Goal: Task Accomplishment & Management: Manage account settings

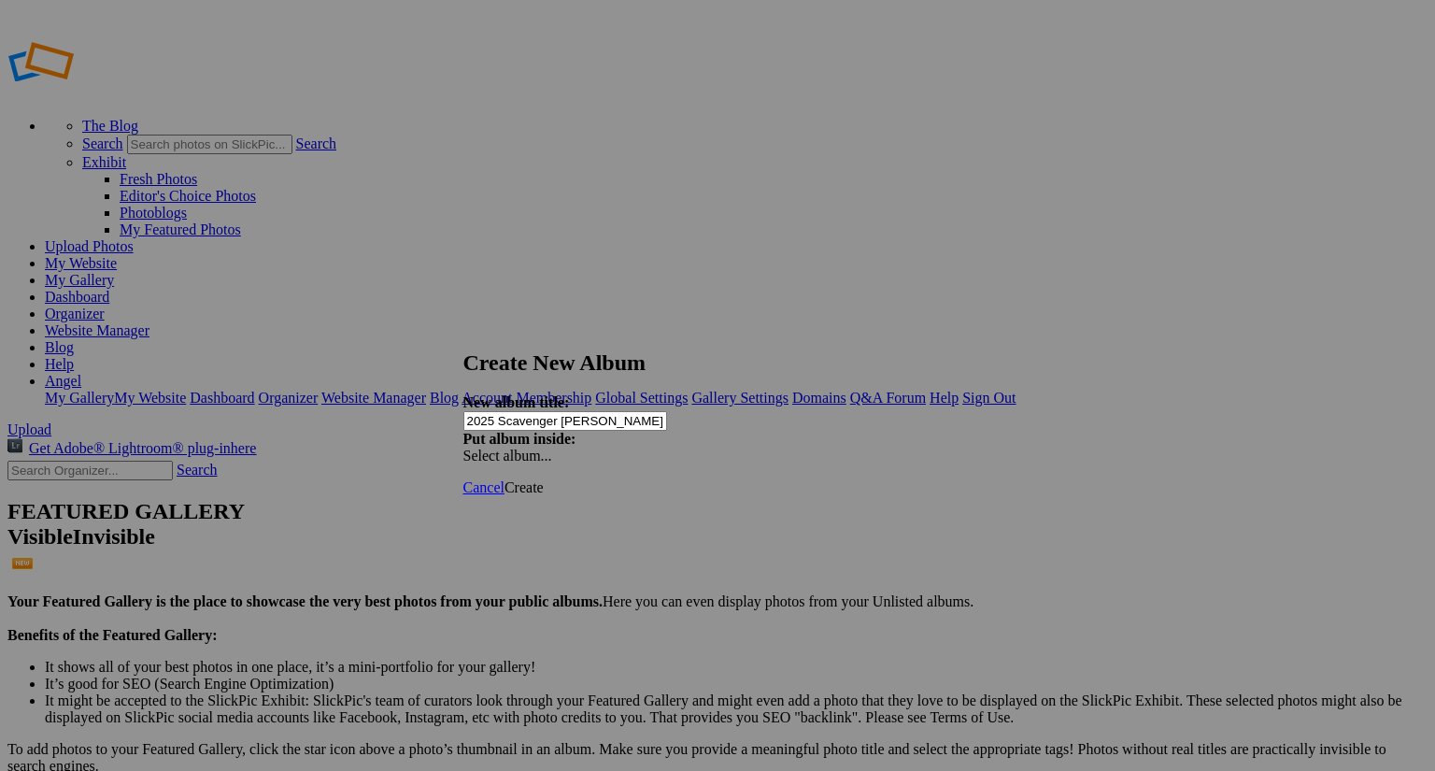
type input "2025 Scavenger [PERSON_NAME] Personal Folders"
click at [660, 448] on div "Select album..." at bounding box center [562, 456] width 196 height 17
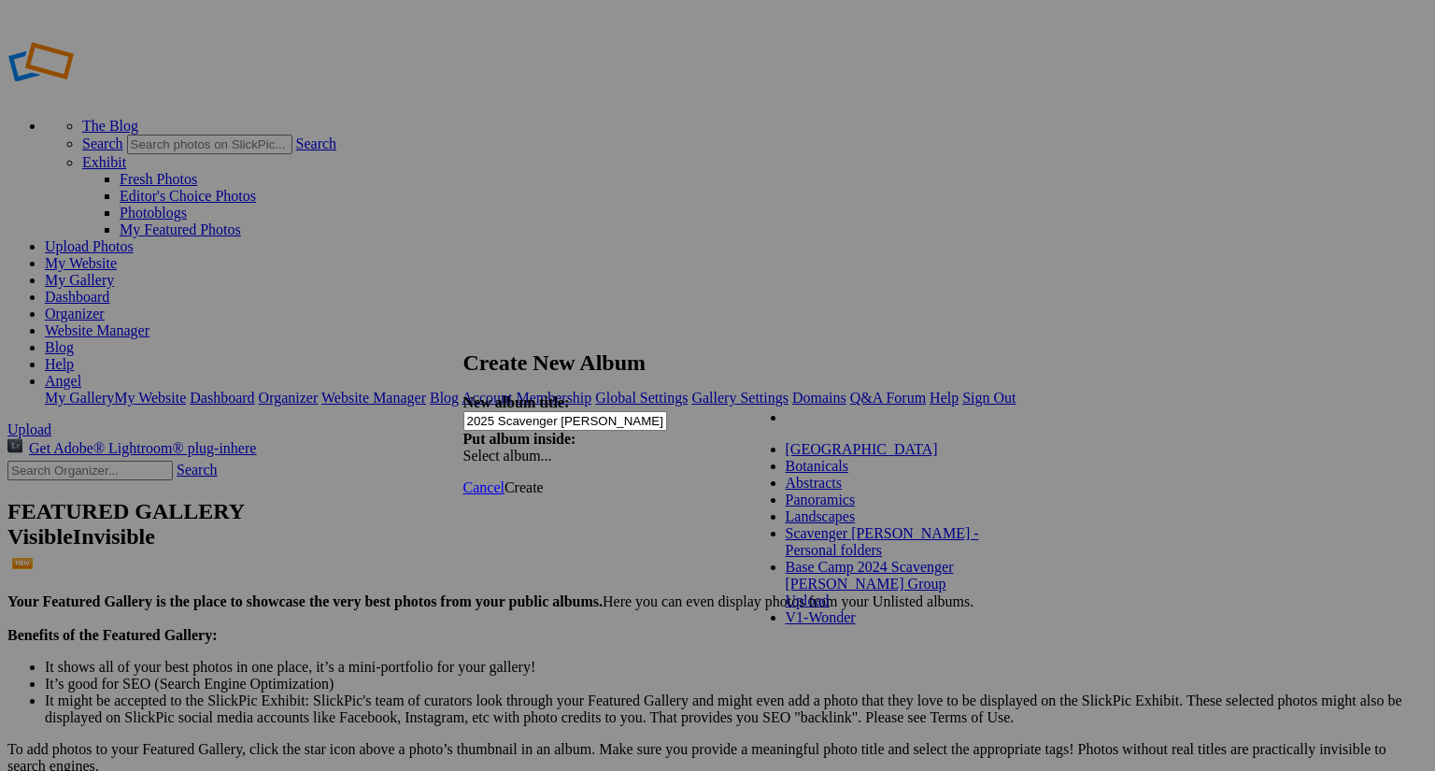
click at [832, 413] on div "My Albums Lake Tahoe Botanicals Abstracts Panoramics Landscapes Scavenger Hunt …" at bounding box center [854, 406] width 210 height 24
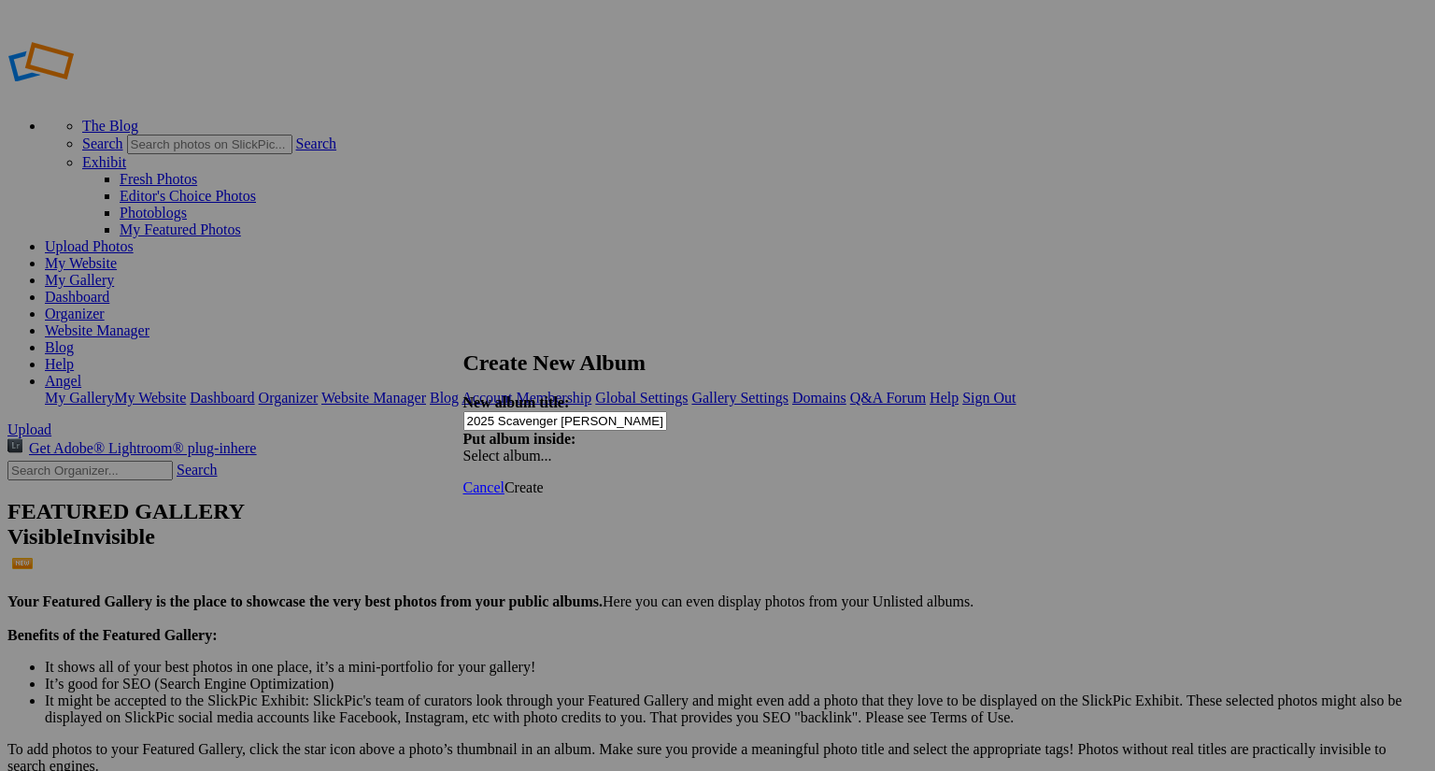
click at [544, 479] on span "Create" at bounding box center [524, 487] width 39 height 16
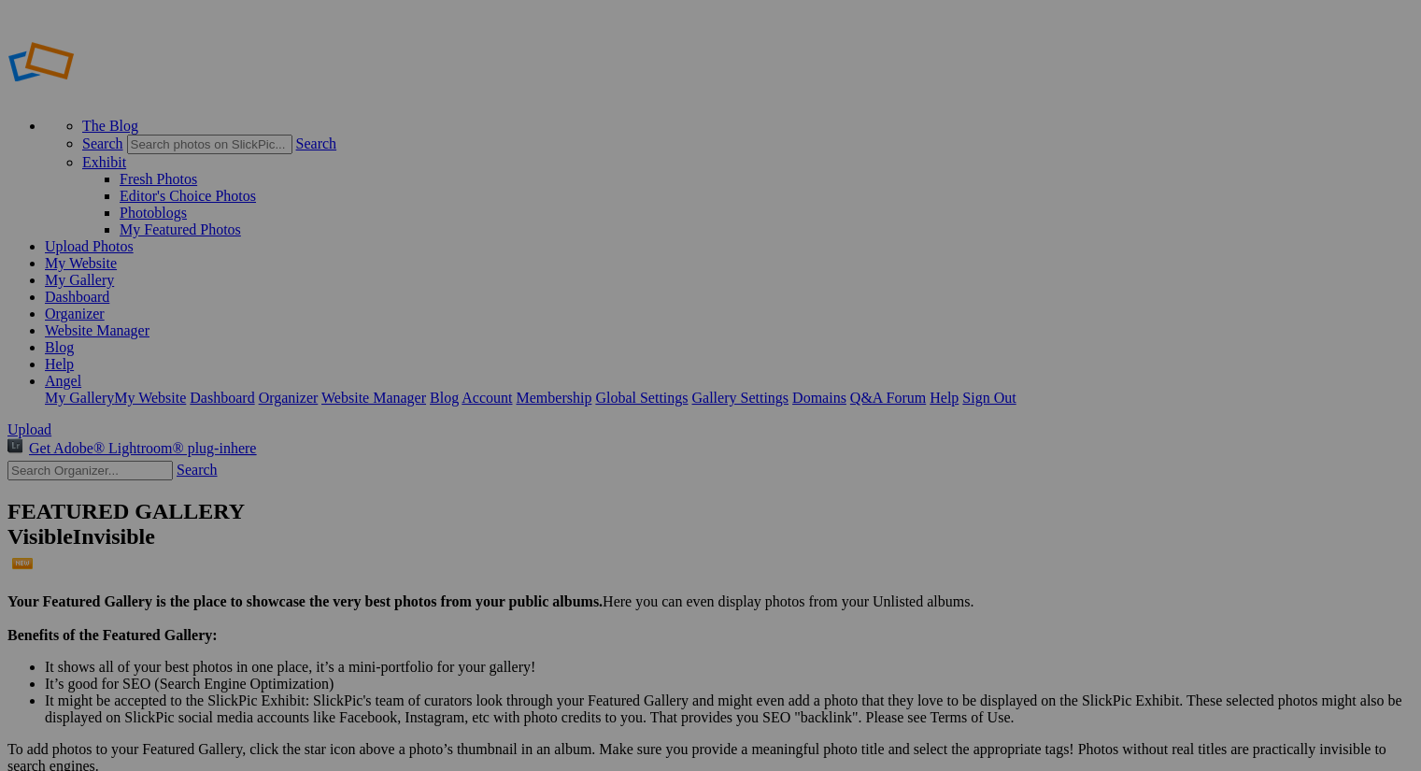
type input "2024 Scavenger Hunt - Personal folders"
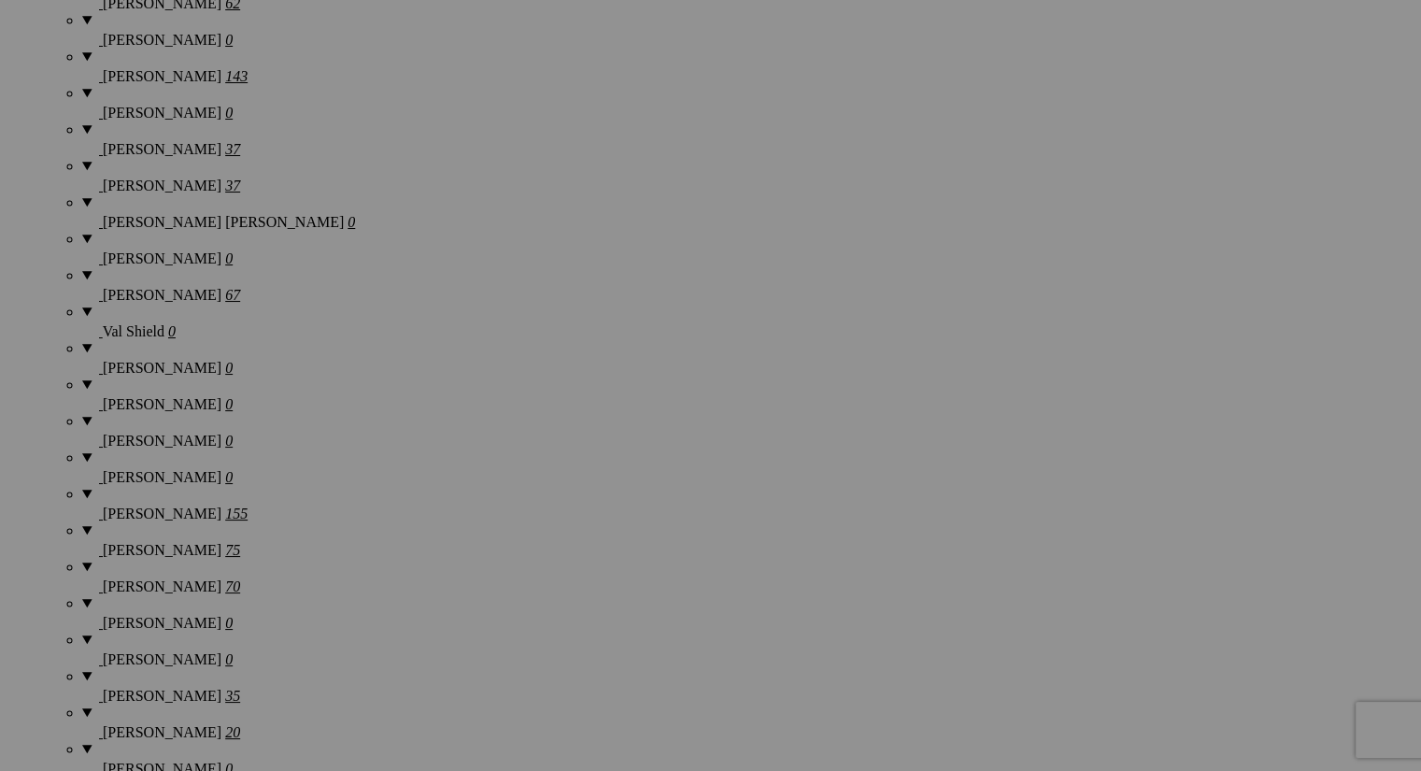
scroll to position [3020, 0]
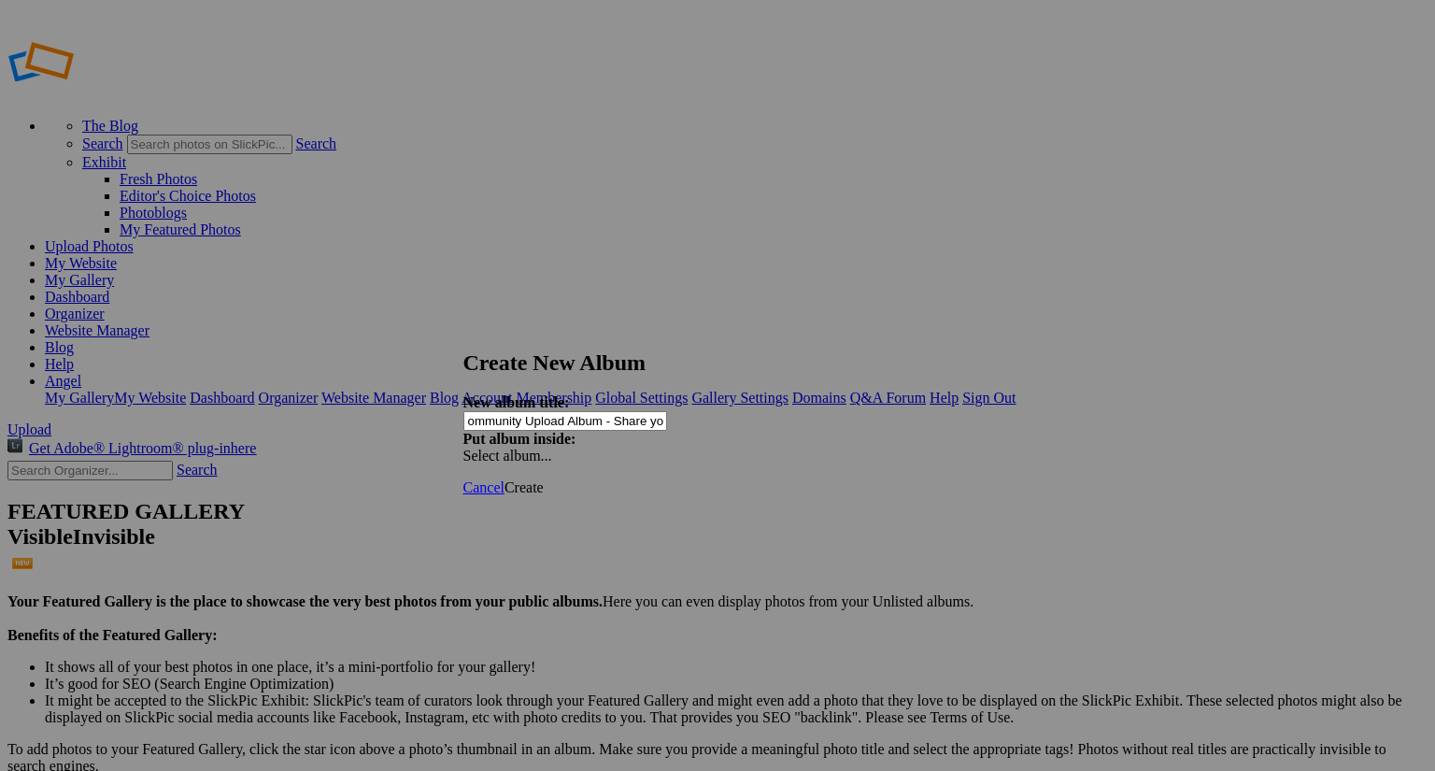
scroll to position [0, 42]
type input "2025 Community Upload Album - Share your pics!"
click at [544, 479] on span "Create" at bounding box center [524, 487] width 39 height 16
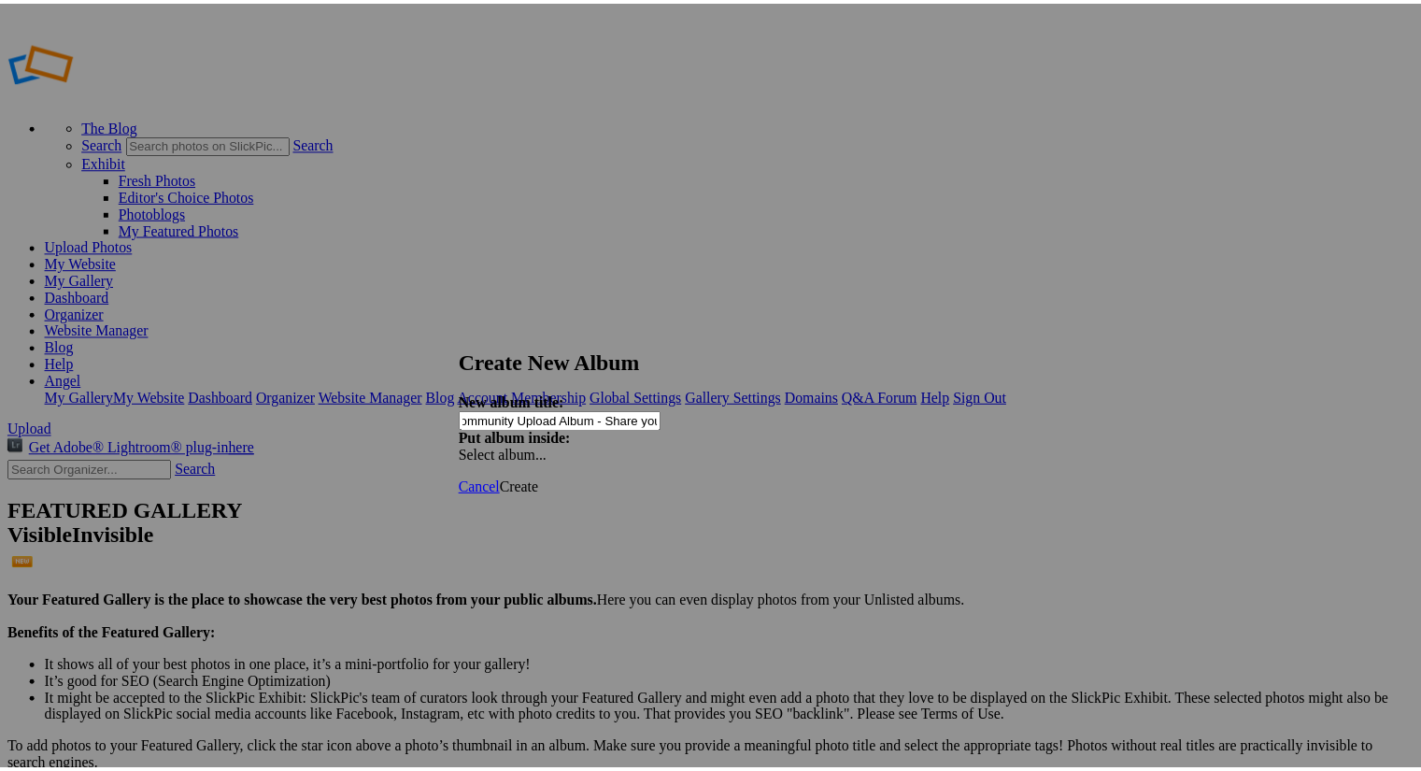
scroll to position [0, 0]
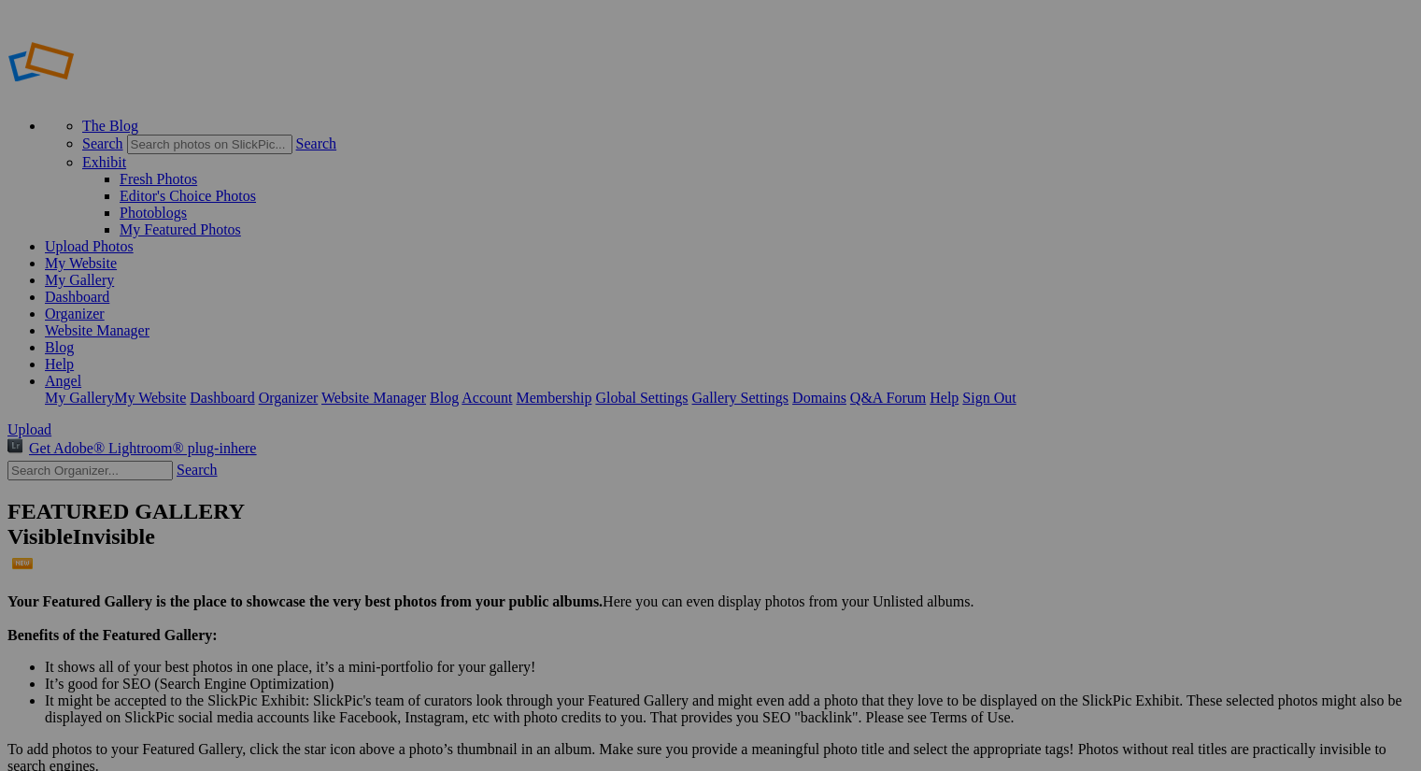
click at [105, 306] on link "Organizer" at bounding box center [75, 314] width 60 height 16
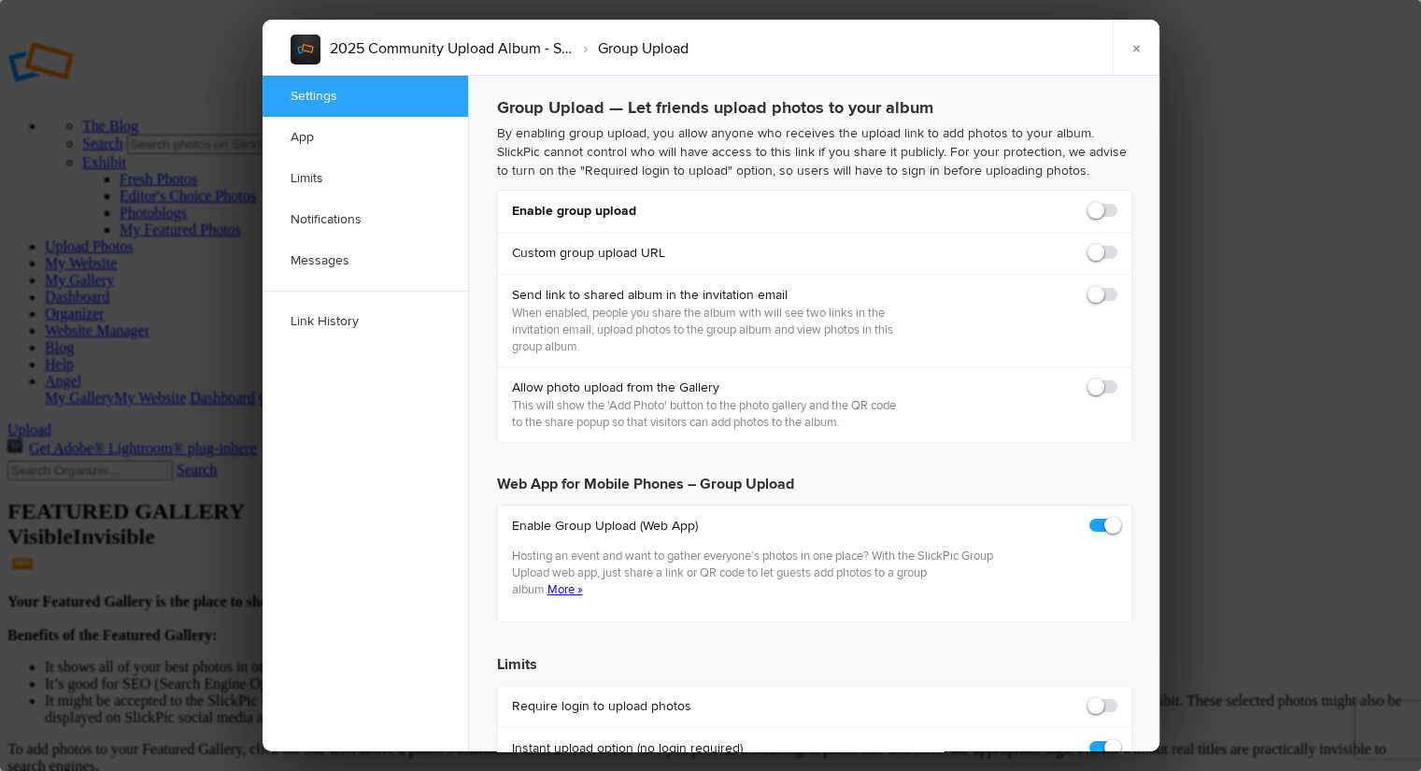
checkbox input "true"
click at [1118, 202] on span at bounding box center [1118, 202] width 0 height 0
click at [1117, 202] on input "checkbox" at bounding box center [1117, 201] width 1 height 1
checkbox input "true"
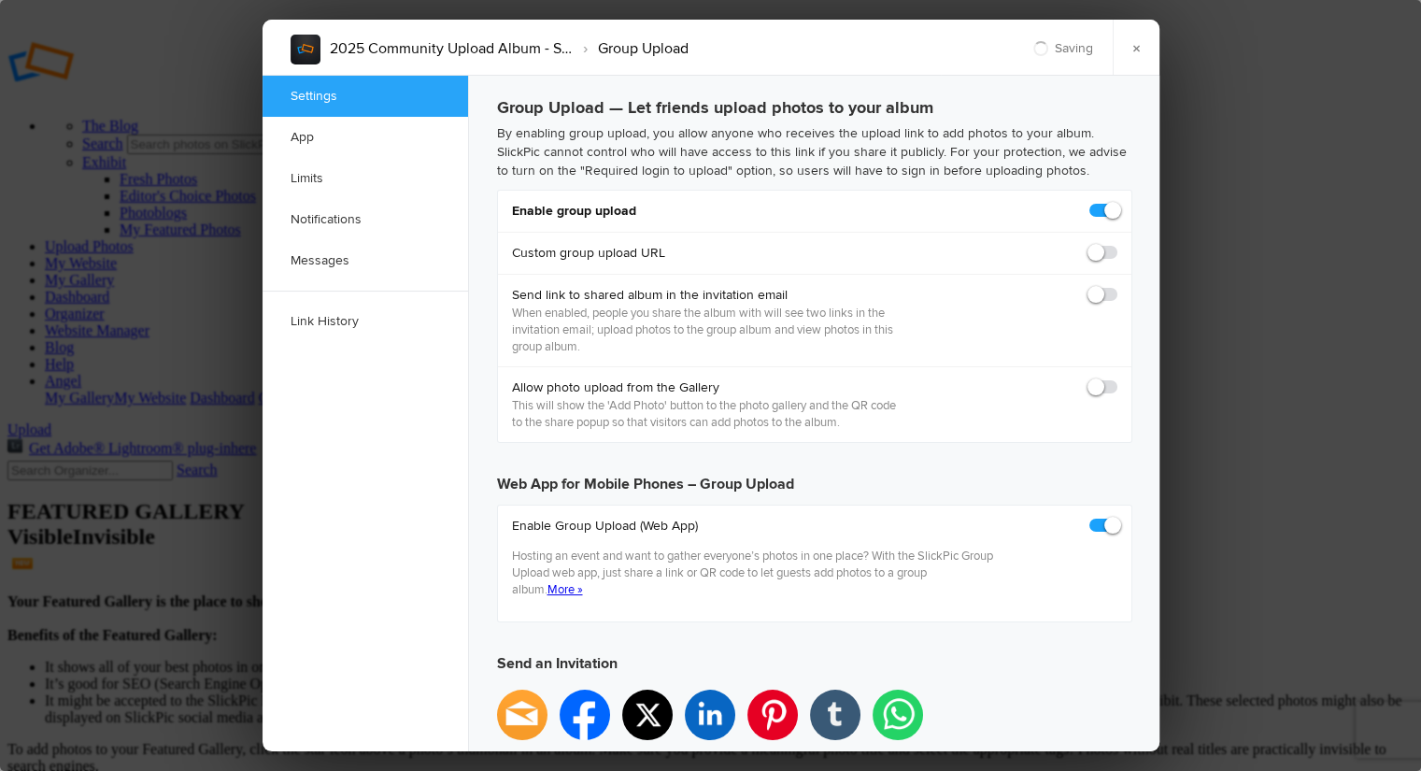
type input "https://slickpic.us/18206501BhMz"
click at [1118, 286] on span at bounding box center [1118, 286] width 0 height 0
click at [1117, 286] on input "checkbox" at bounding box center [1117, 285] width 1 height 1
checkbox input "true"
click at [1118, 378] on span at bounding box center [1118, 378] width 0 height 0
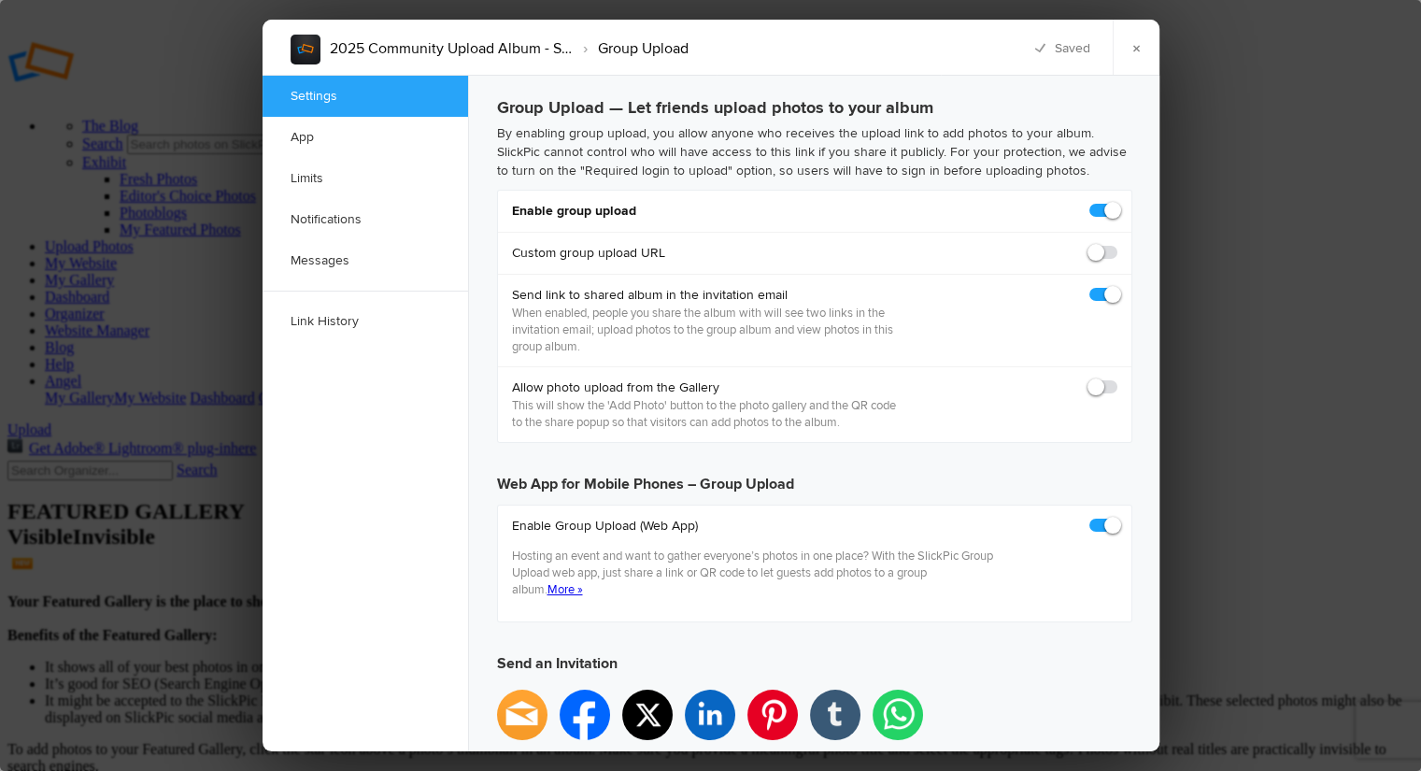
click at [1117, 378] on input "checkbox" at bounding box center [1117, 378] width 1 height 1
checkbox input "true"
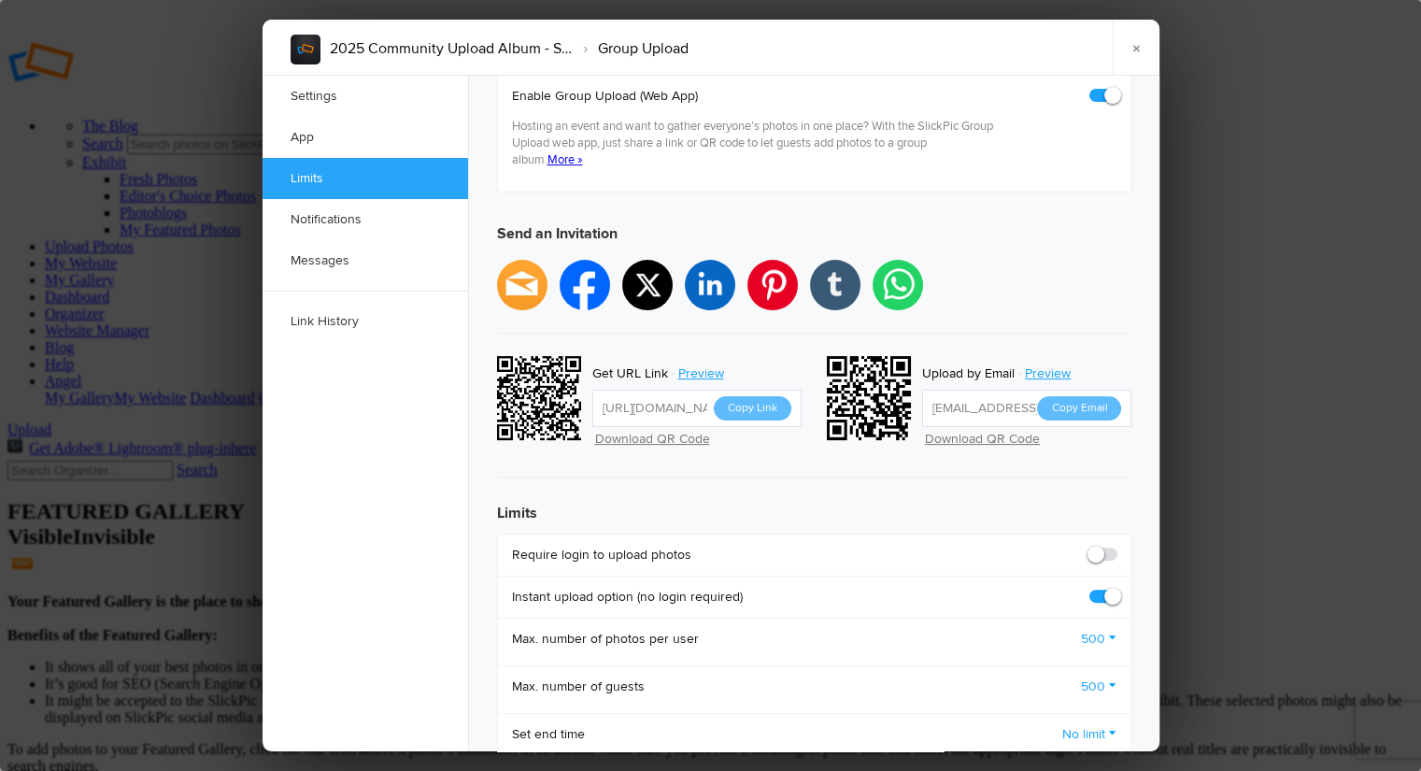
scroll to position [503, 0]
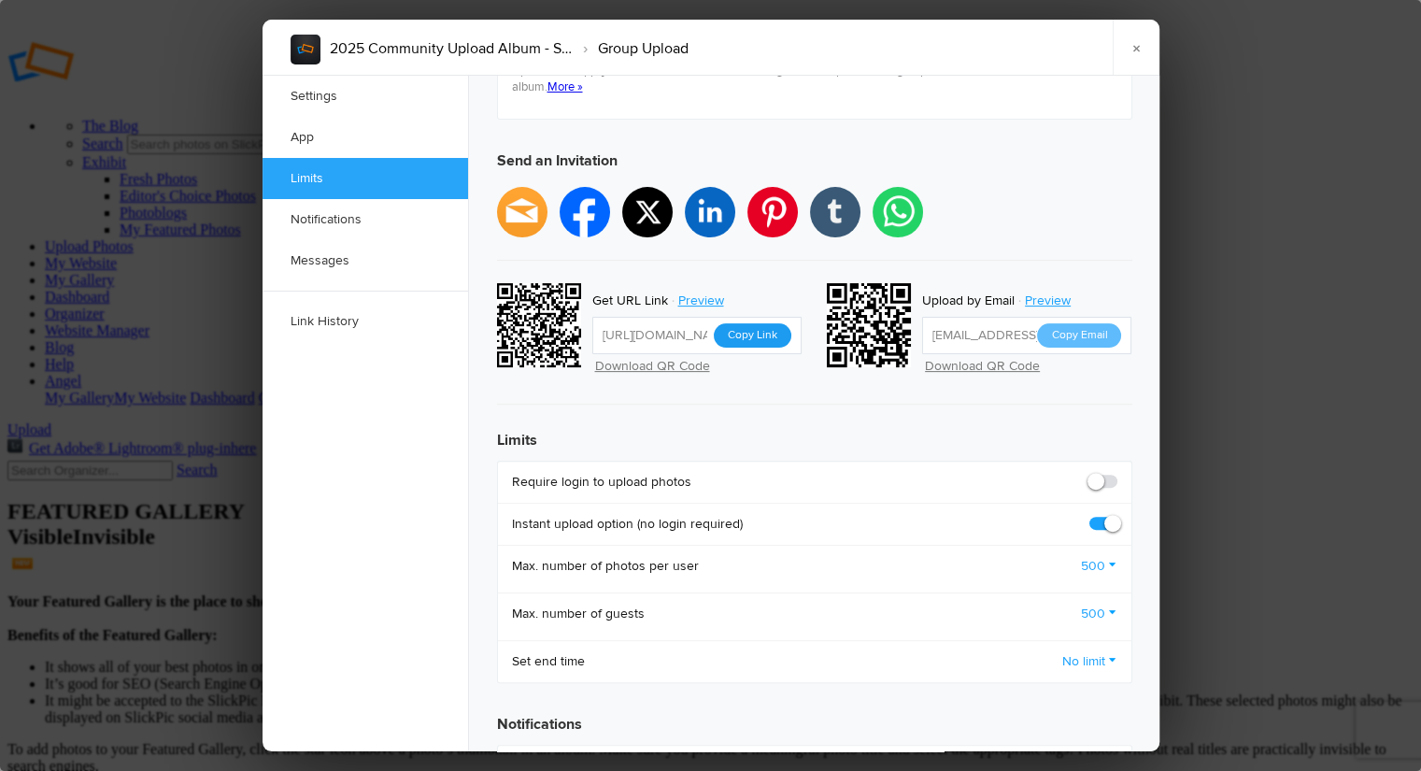
click at [754, 323] on button "Copy Link" at bounding box center [753, 335] width 78 height 24
click at [1118, 473] on span at bounding box center [1118, 473] width 0 height 0
click at [1117, 472] on input "checkbox" at bounding box center [1117, 472] width 1 height 1
checkbox input "true"
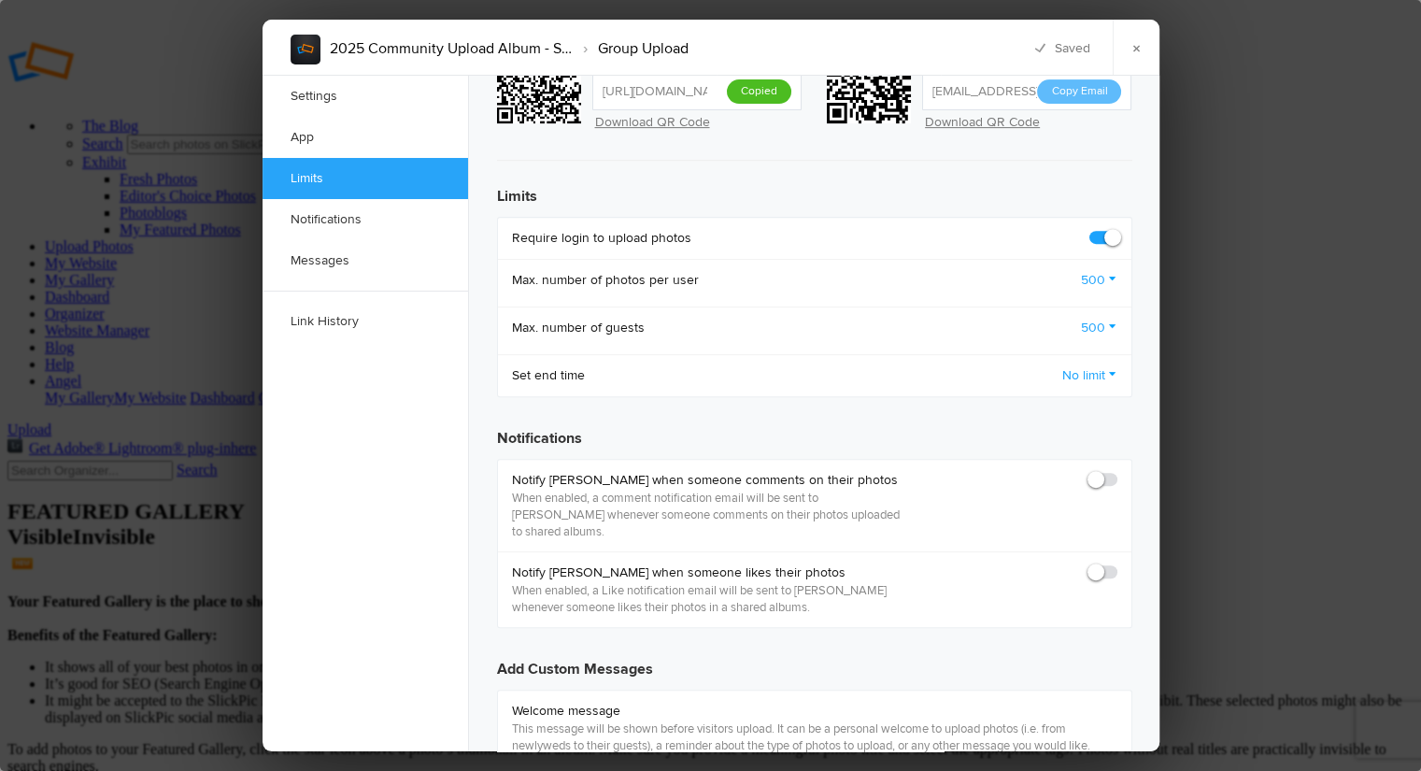
scroll to position [777, 0]
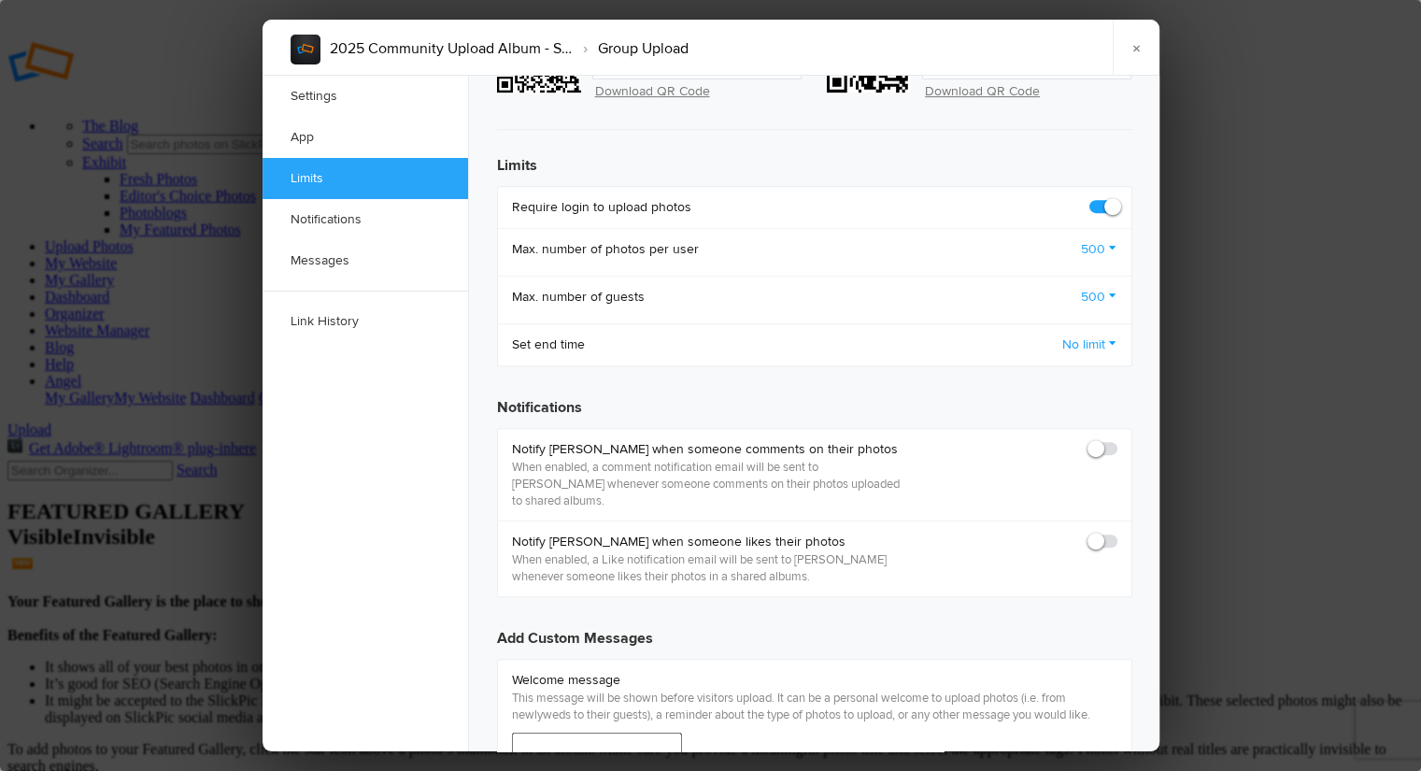
click at [1118, 440] on span at bounding box center [1118, 440] width 0 height 0
click at [1117, 439] on input "checkbox" at bounding box center [1117, 439] width 1 height 1
checkbox input "true"
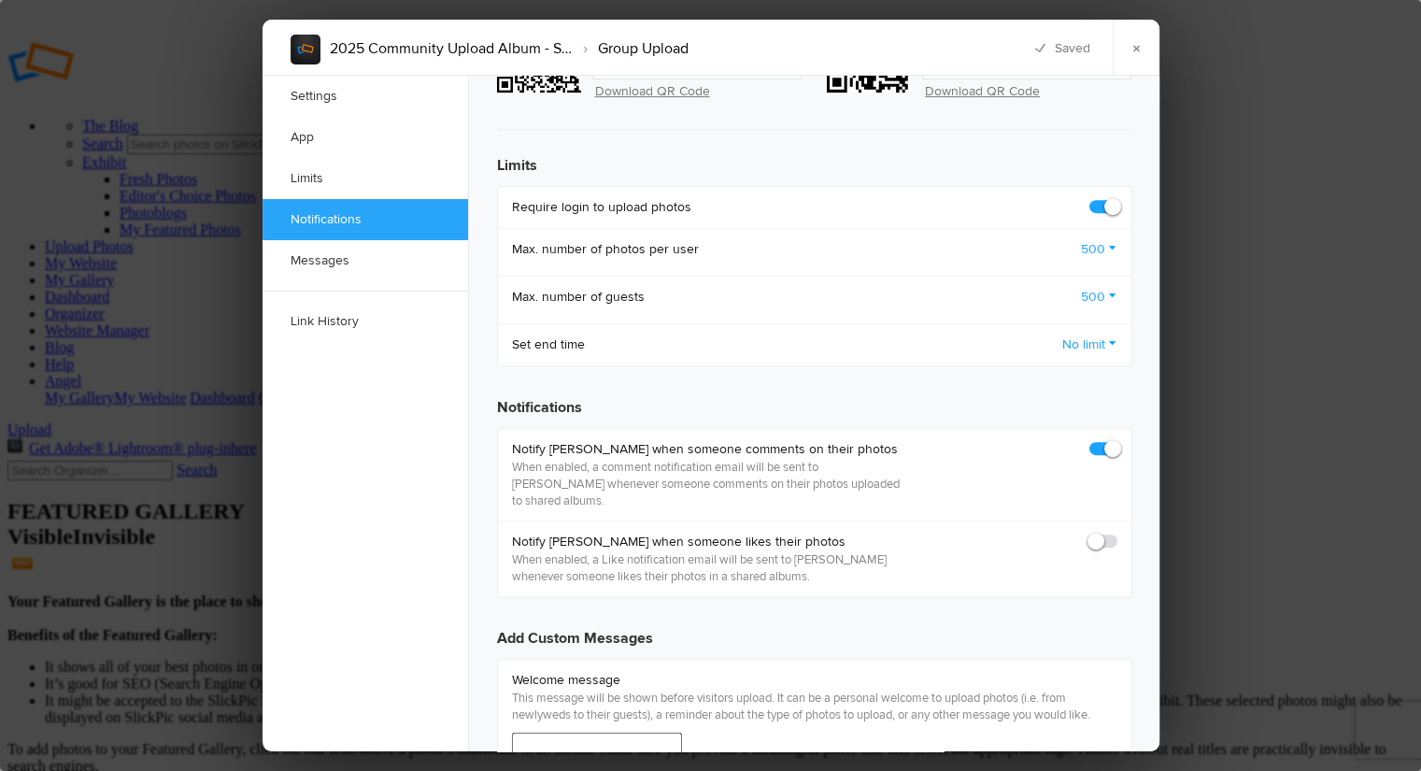
scroll to position [920, 0]
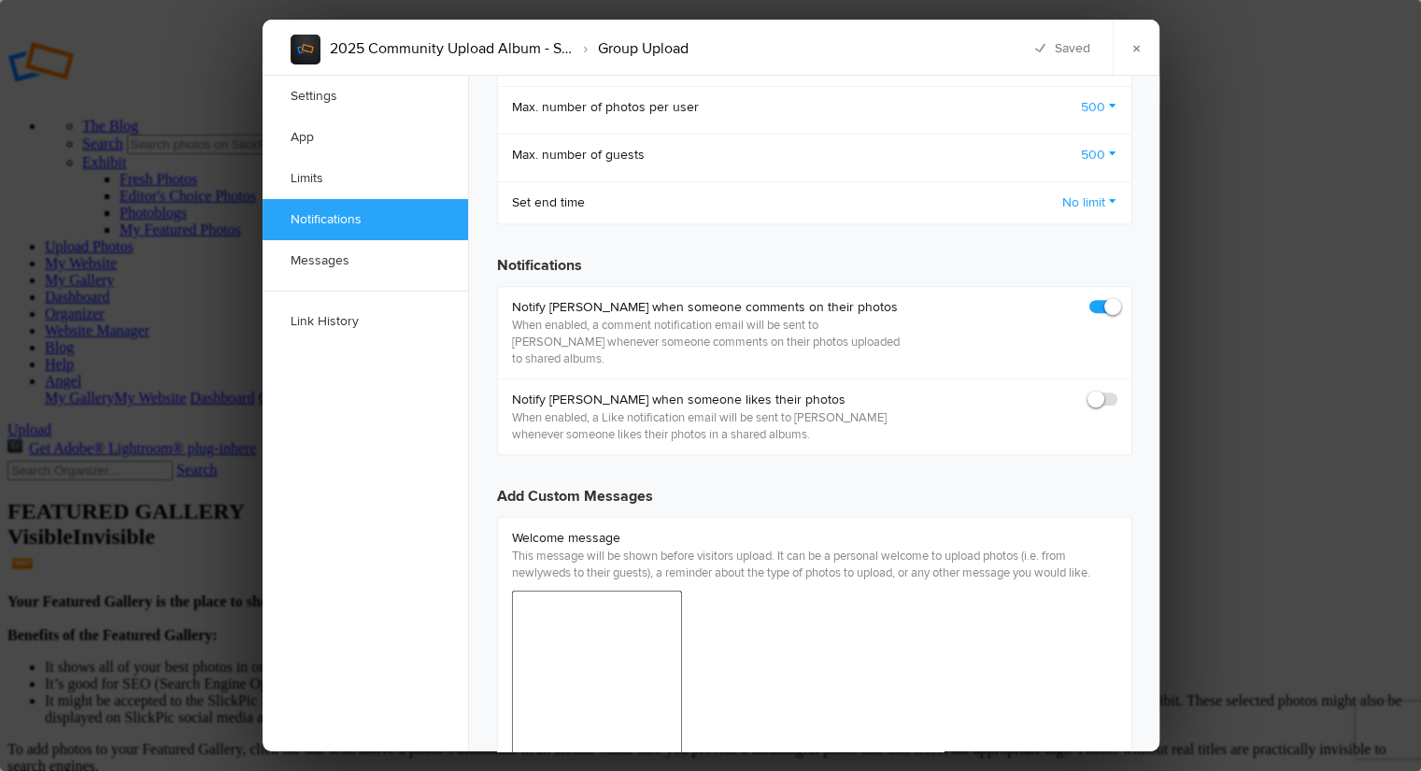
click at [1118, 391] on span at bounding box center [1118, 391] width 0 height 0
click at [1117, 390] on input "checkbox" at bounding box center [1117, 390] width 1 height 1
checkbox input "true"
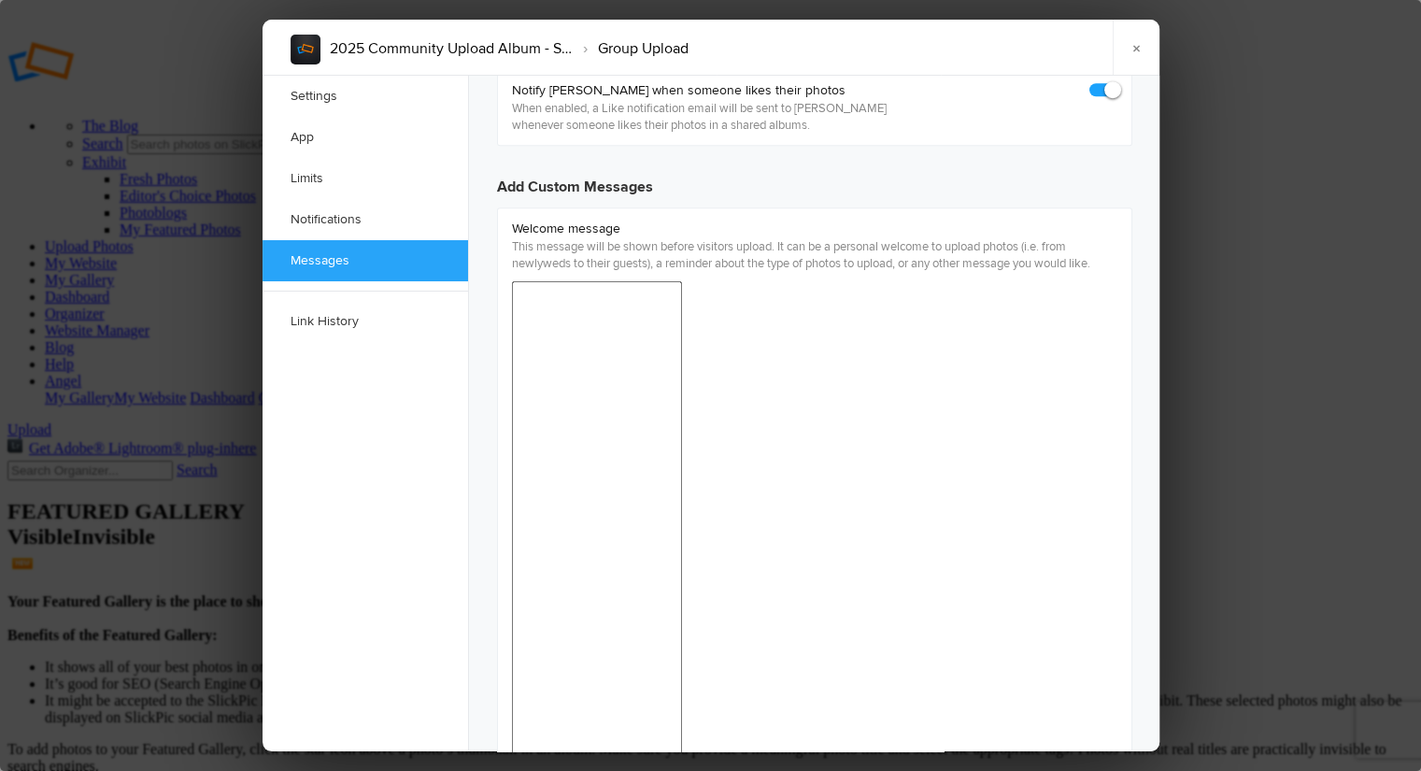
scroll to position [1250, 0]
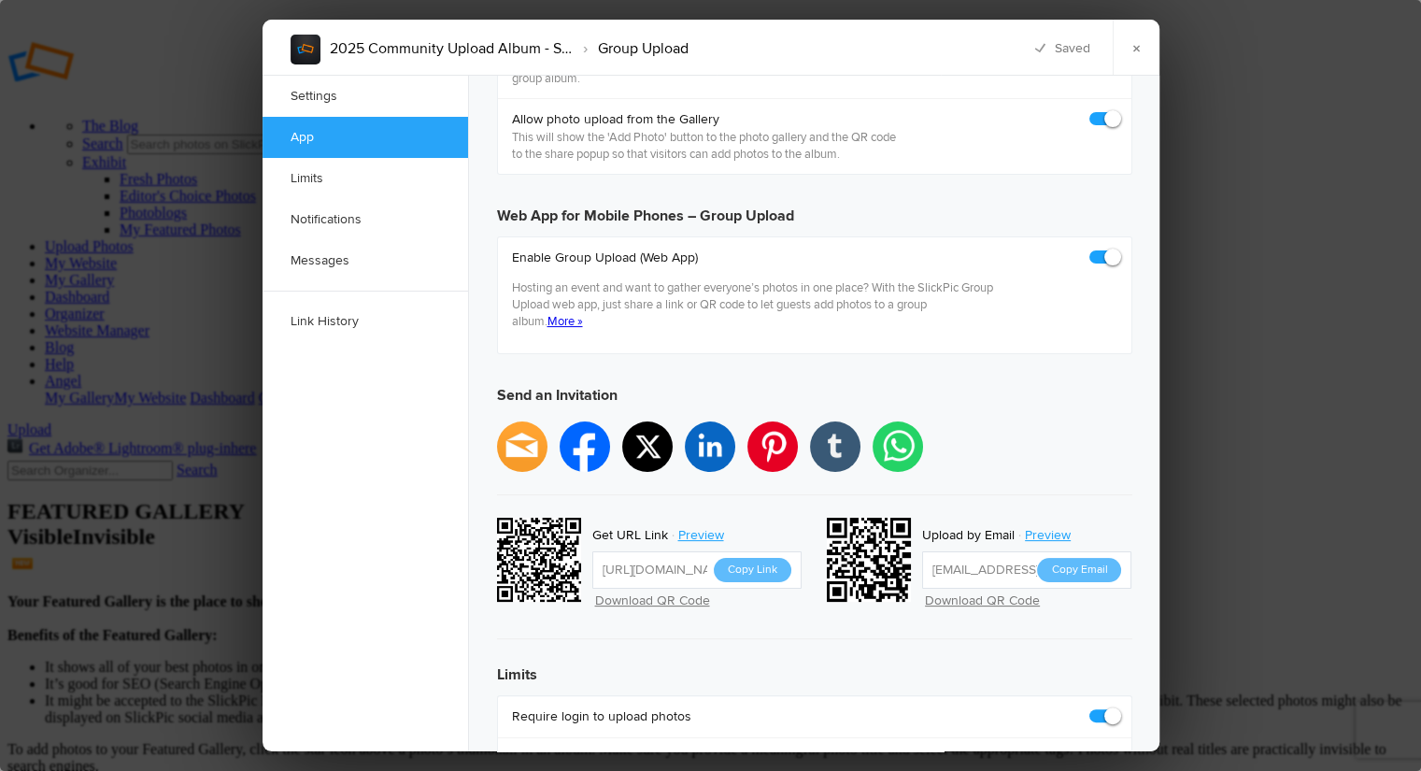
scroll to position [255, 0]
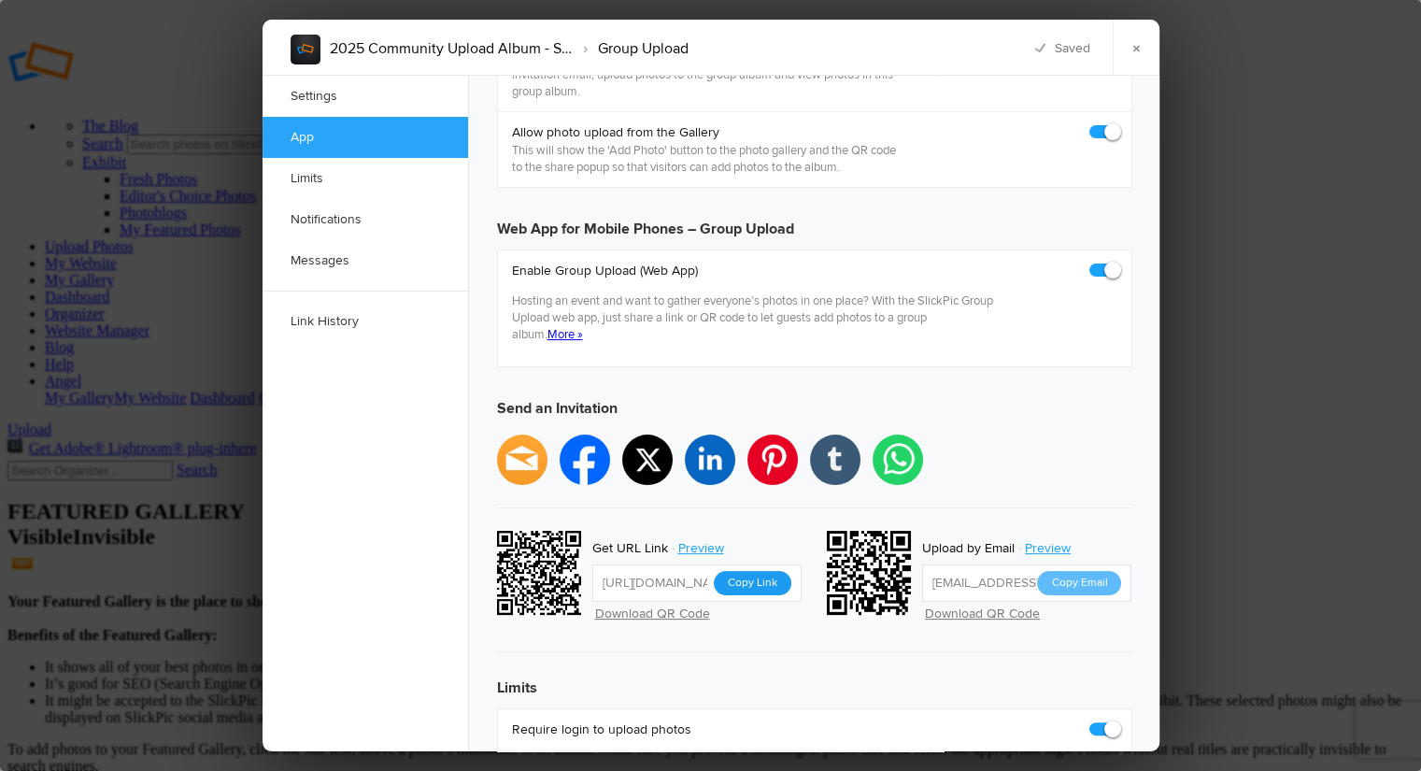
click at [763, 571] on button "Copy Link" at bounding box center [753, 583] width 78 height 24
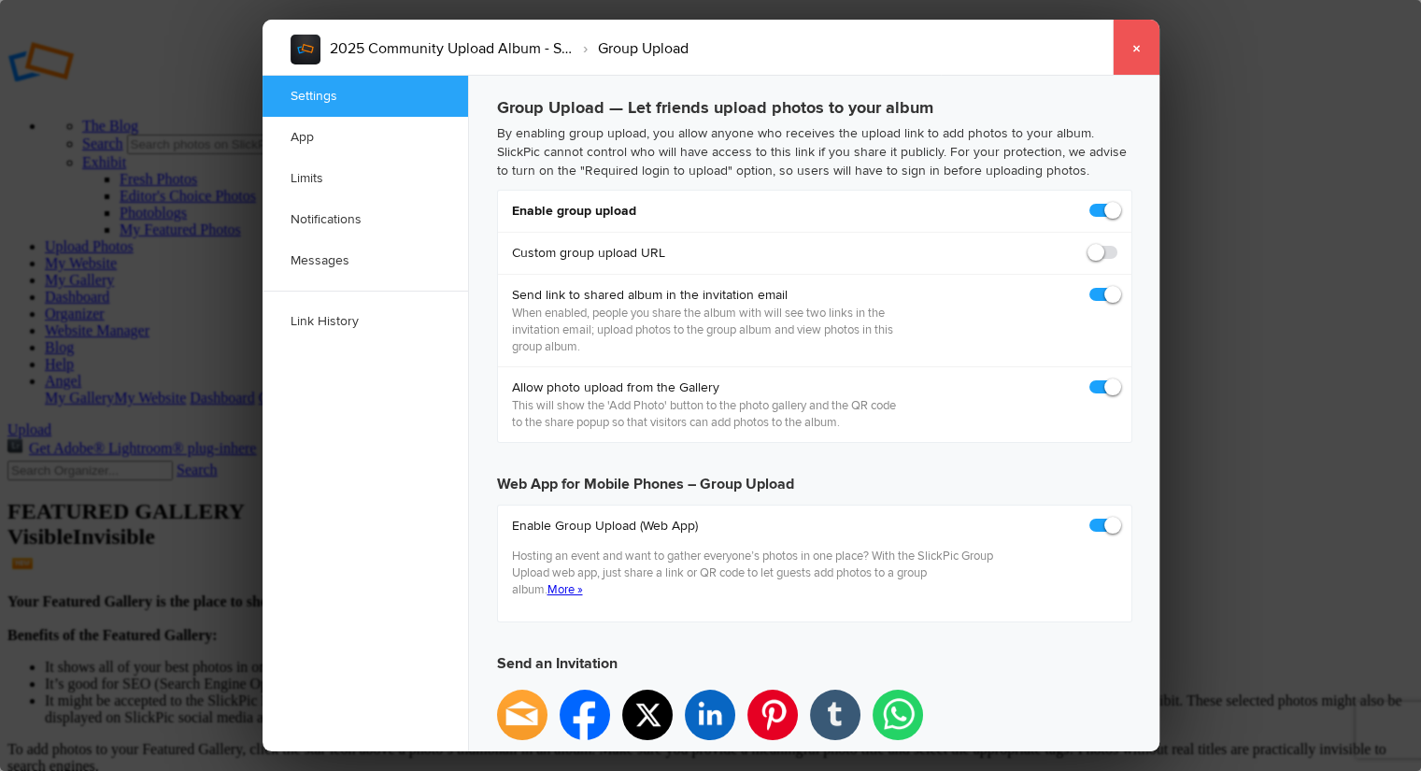
click at [1137, 53] on link "×" at bounding box center [1136, 48] width 47 height 56
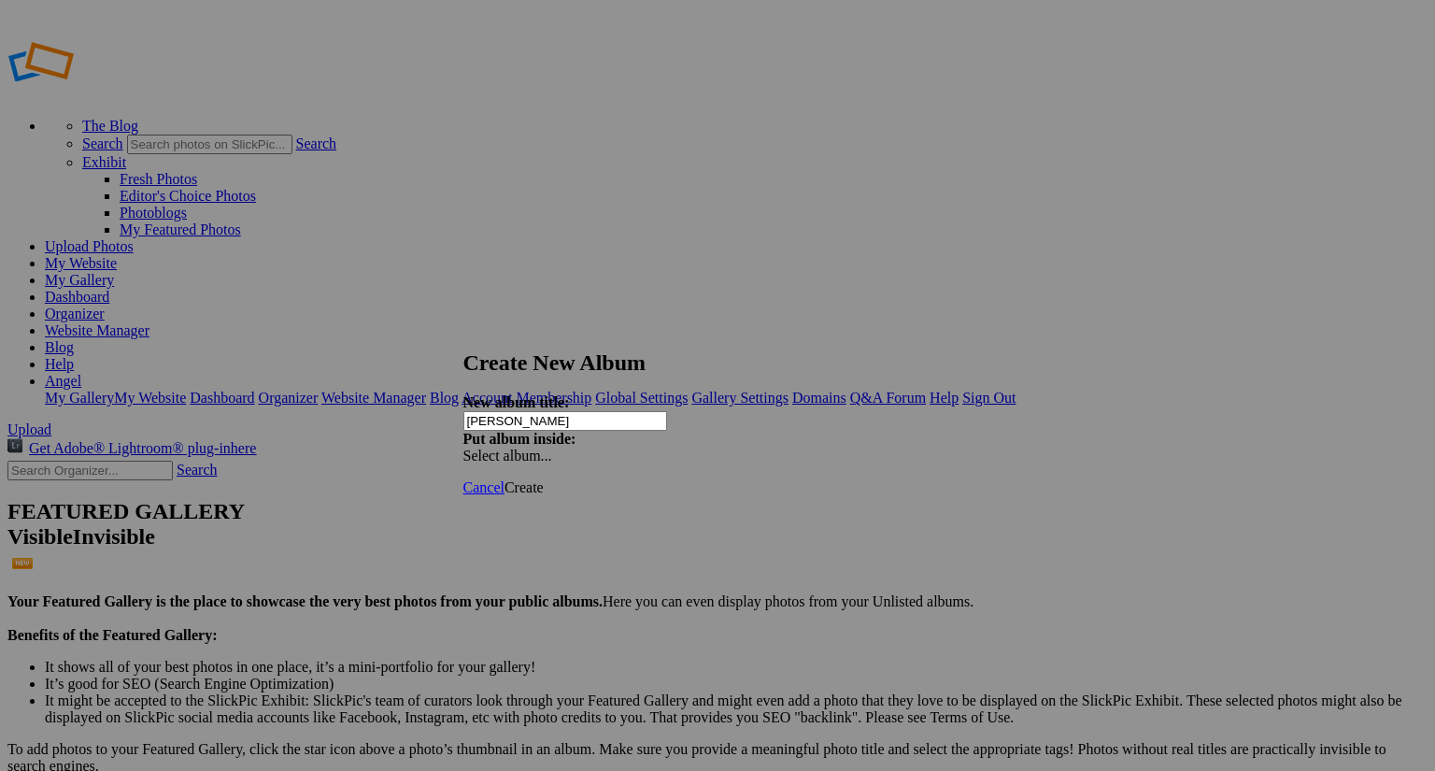
type input "[PERSON_NAME]"
click at [660, 448] on div "Select album..." at bounding box center [562, 456] width 196 height 17
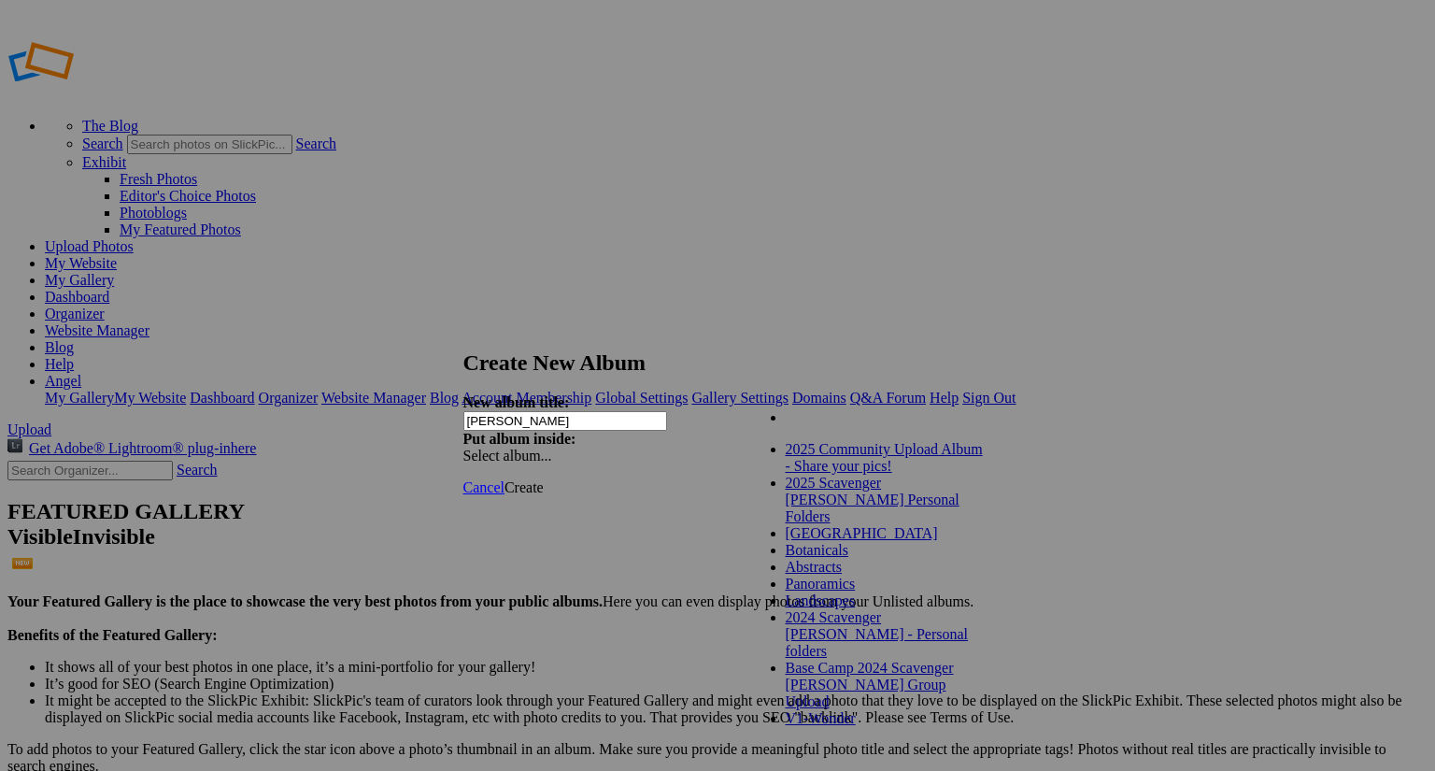
click at [817, 513] on link "2025 Scavenger [PERSON_NAME] Personal Folders" at bounding box center [873, 500] width 174 height 50
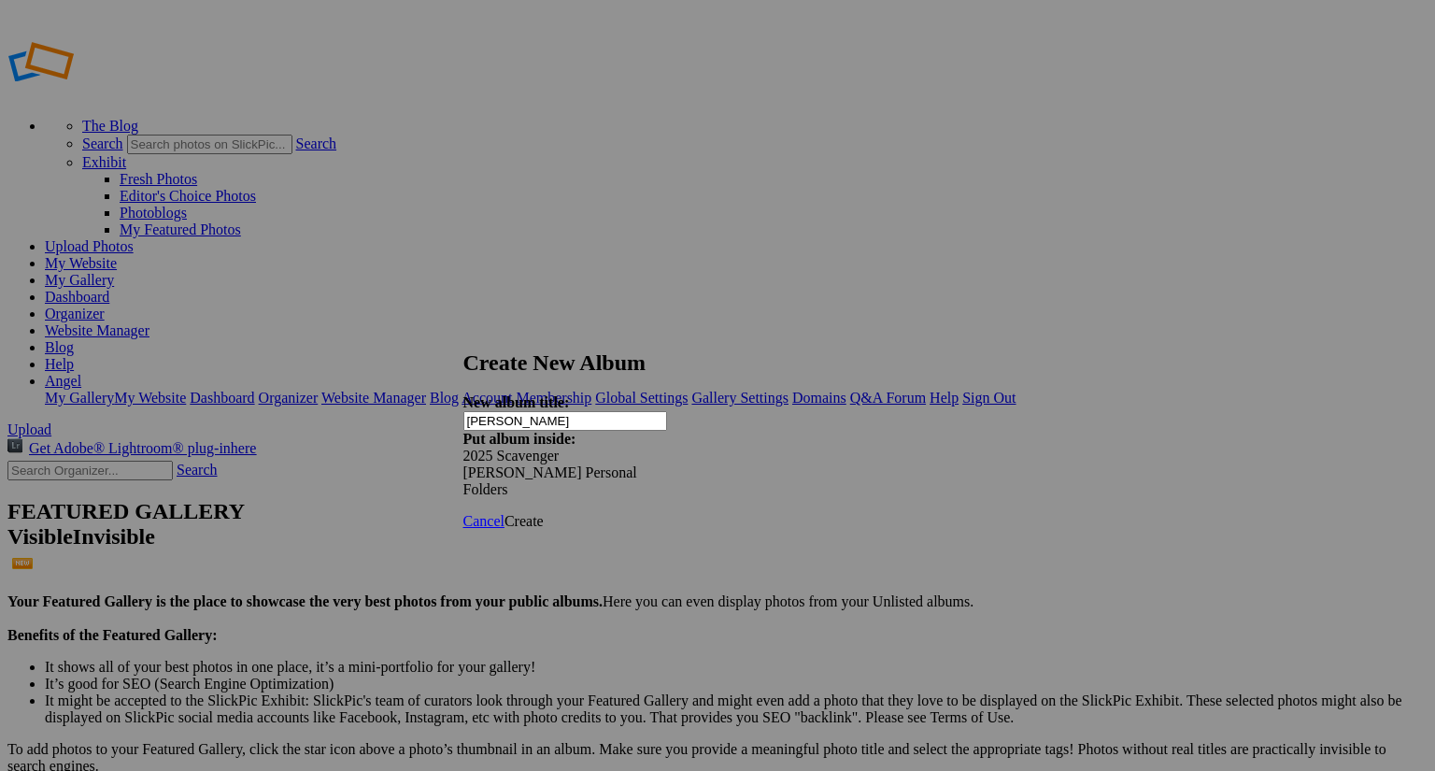
click at [544, 513] on span "Create" at bounding box center [524, 521] width 39 height 16
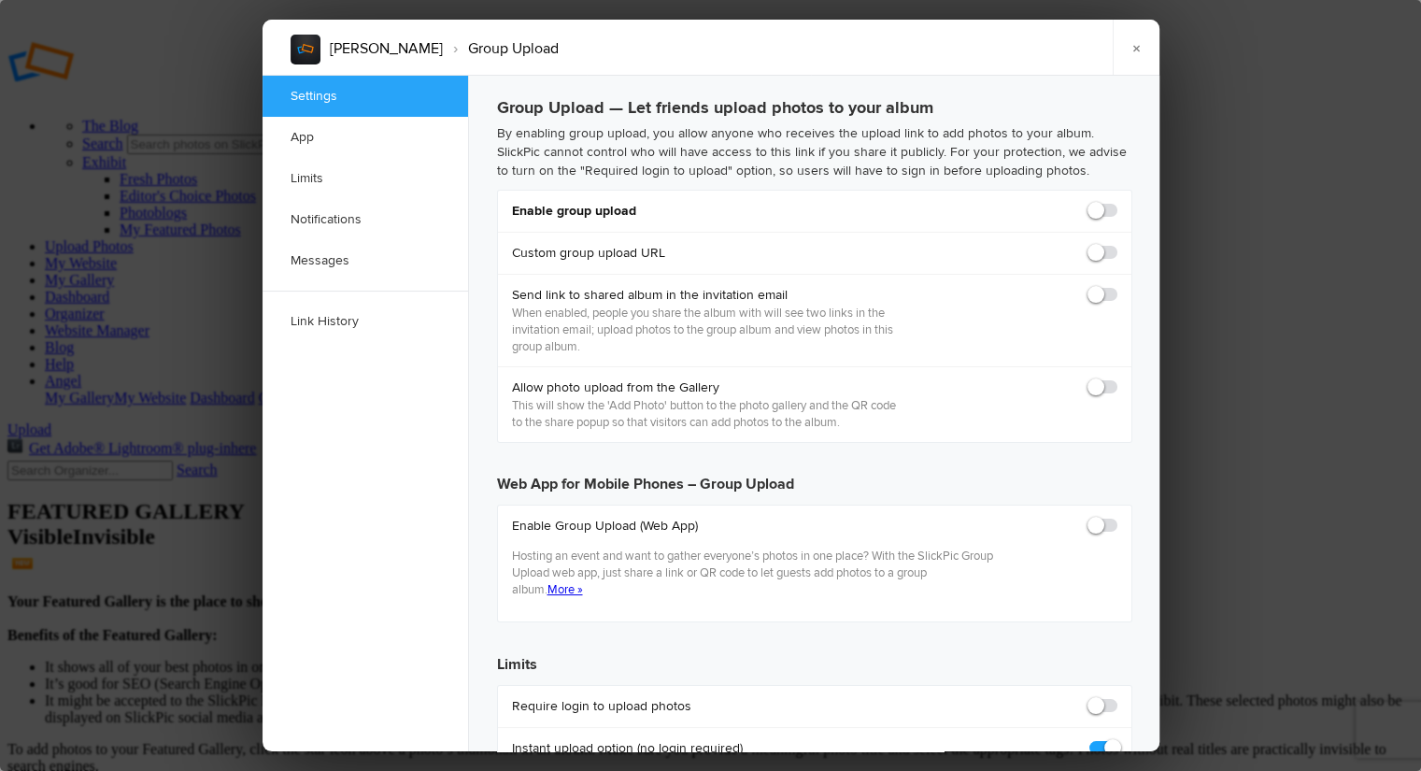
checkbox input "true"
click at [1118, 202] on span at bounding box center [1118, 202] width 0 height 0
click at [1117, 202] on input "checkbox" at bounding box center [1117, 201] width 1 height 1
checkbox input "true"
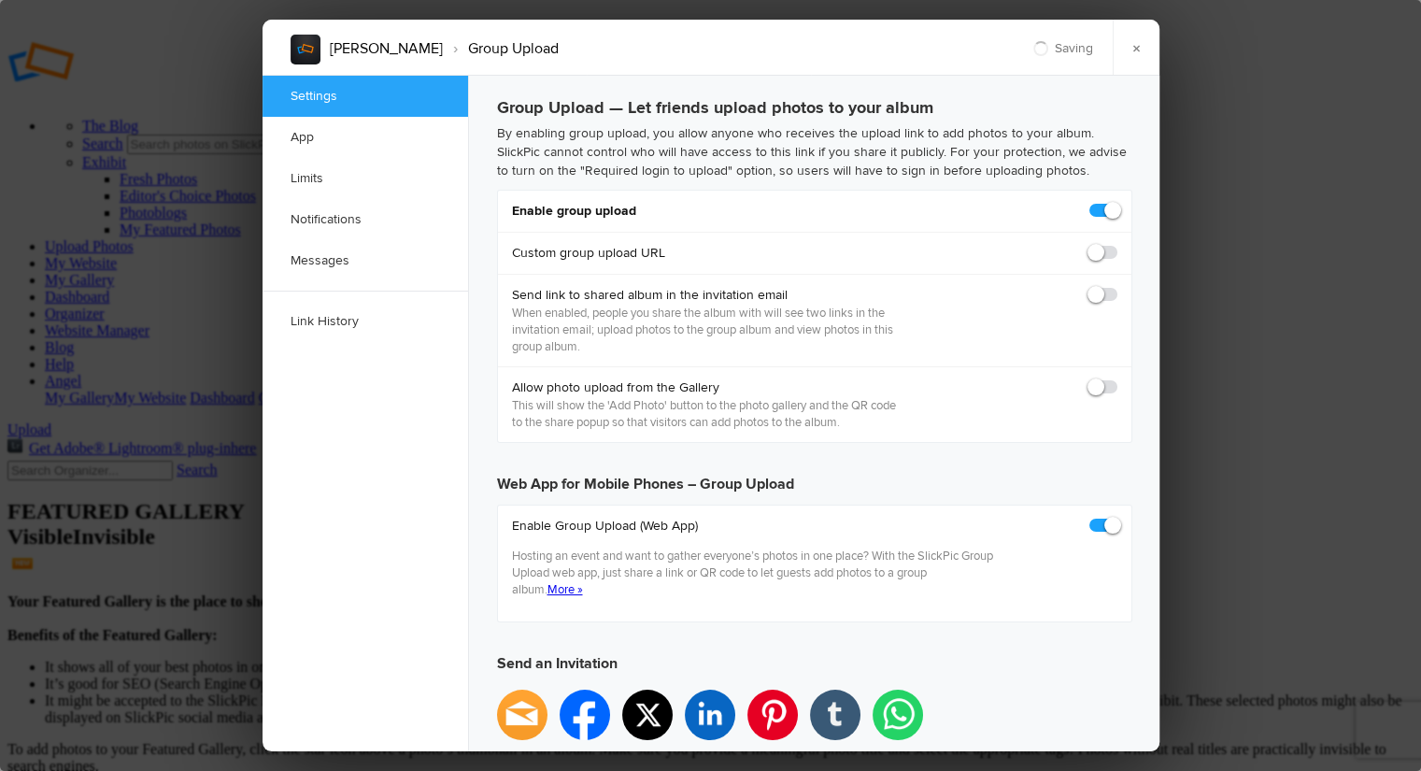
type input "https://slickpic.us/182065232D2Y"
click at [1117, 384] on div "Allow photo upload from the Gallery This will show the 'Add Photo' button to th…" at bounding box center [815, 404] width 634 height 76
click at [1118, 378] on span at bounding box center [1118, 378] width 0 height 0
click at [1117, 378] on input "checkbox" at bounding box center [1117, 378] width 1 height 1
checkbox input "true"
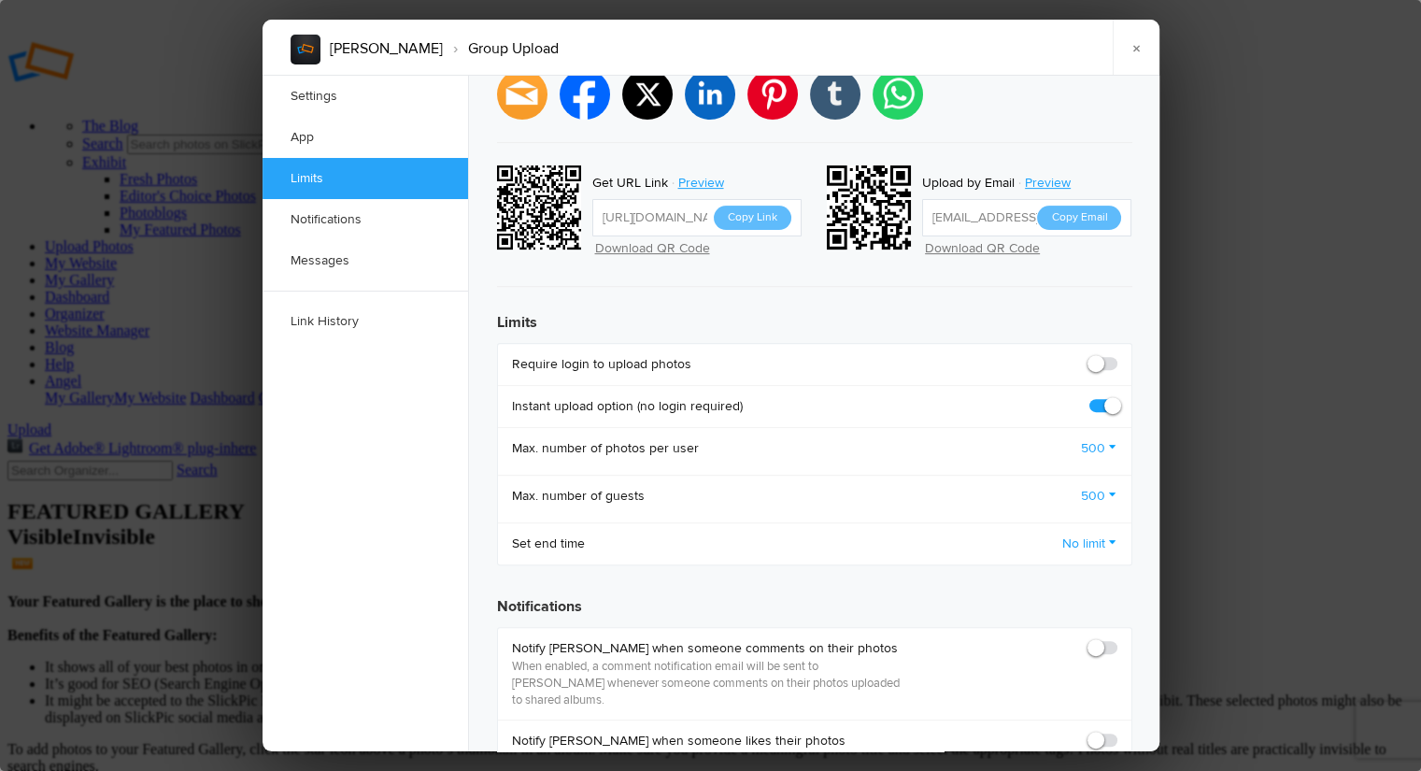
scroll to position [629, 0]
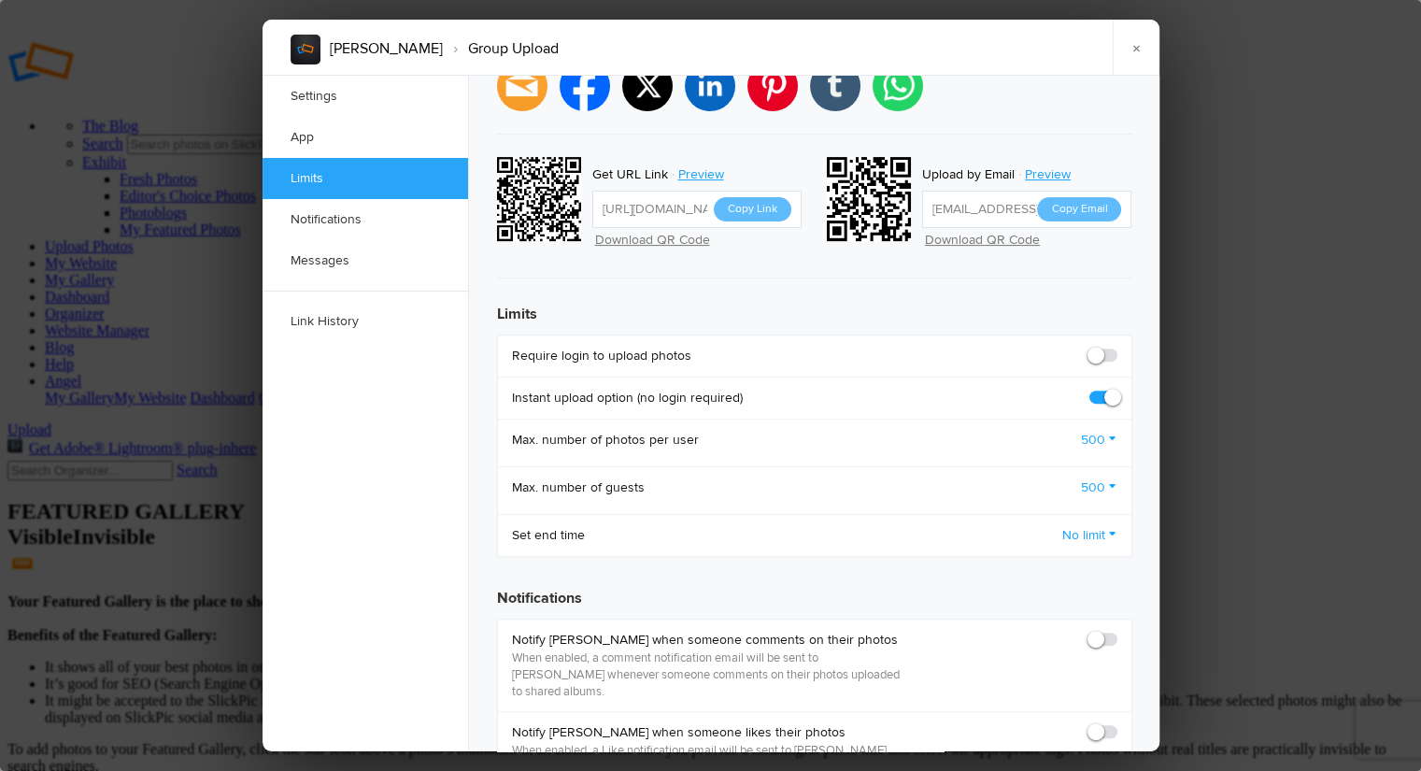
click at [1118, 347] on span at bounding box center [1118, 347] width 0 height 0
click at [1117, 346] on input "checkbox" at bounding box center [1117, 346] width 1 height 1
checkbox input "true"
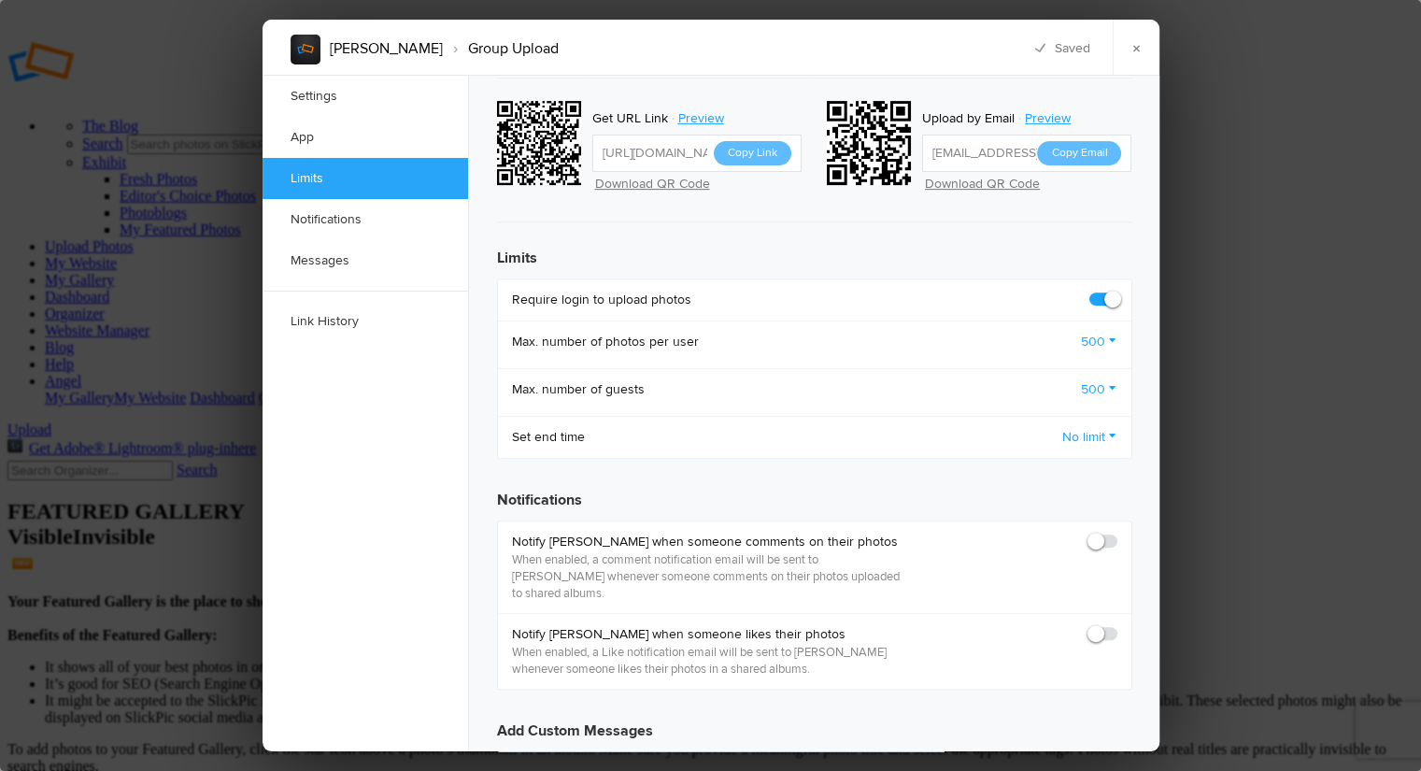
scroll to position [670, 0]
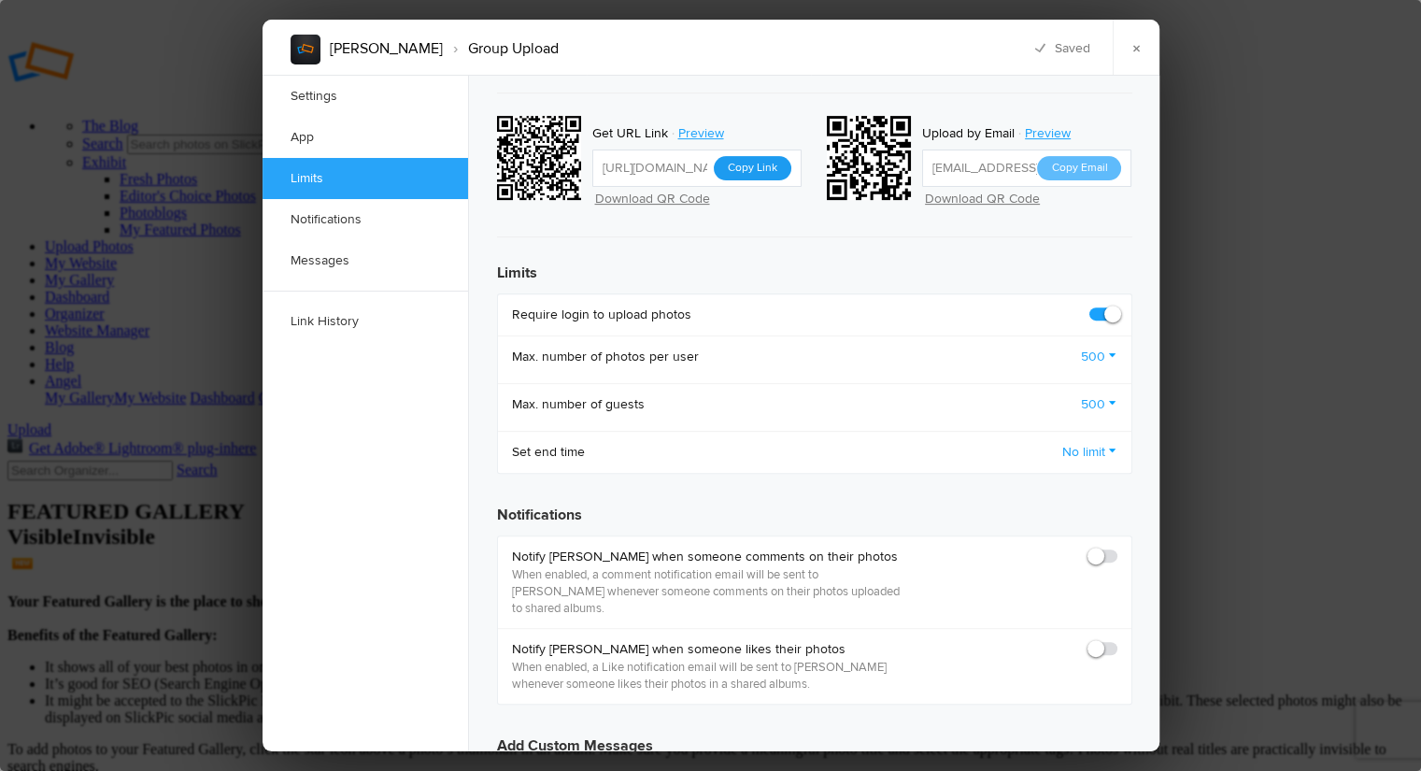
click at [752, 156] on button "Copy Link" at bounding box center [753, 168] width 78 height 24
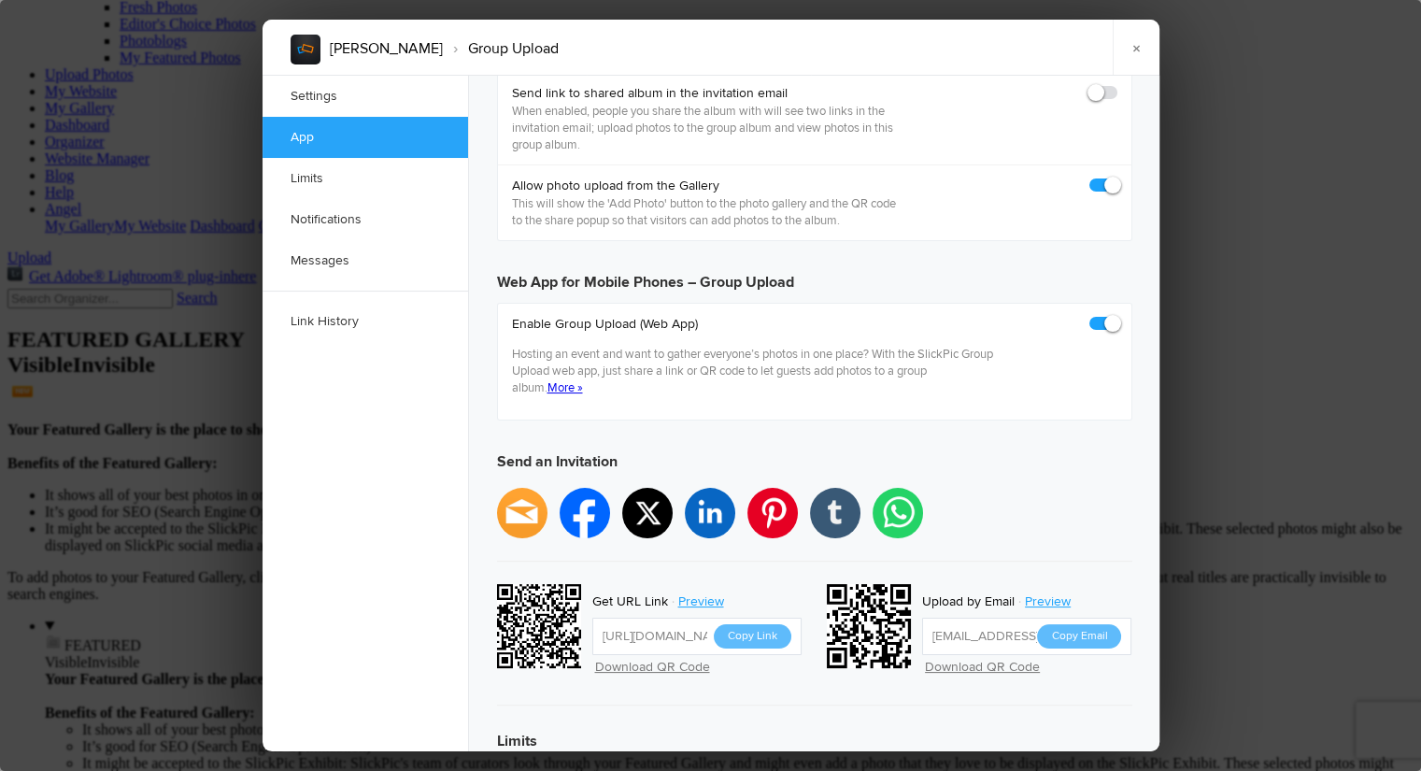
scroll to position [196, 0]
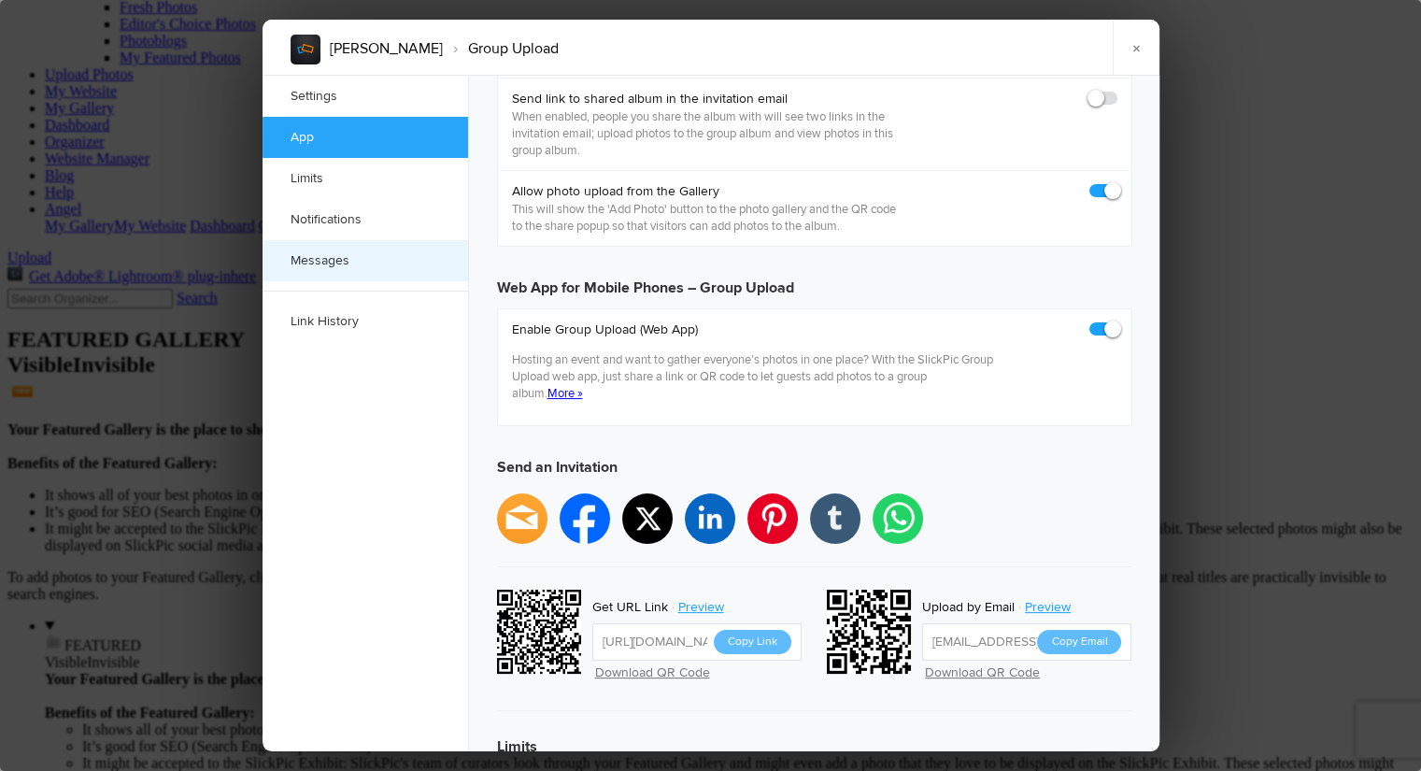
click at [319, 257] on link "Messages" at bounding box center [366, 260] width 206 height 41
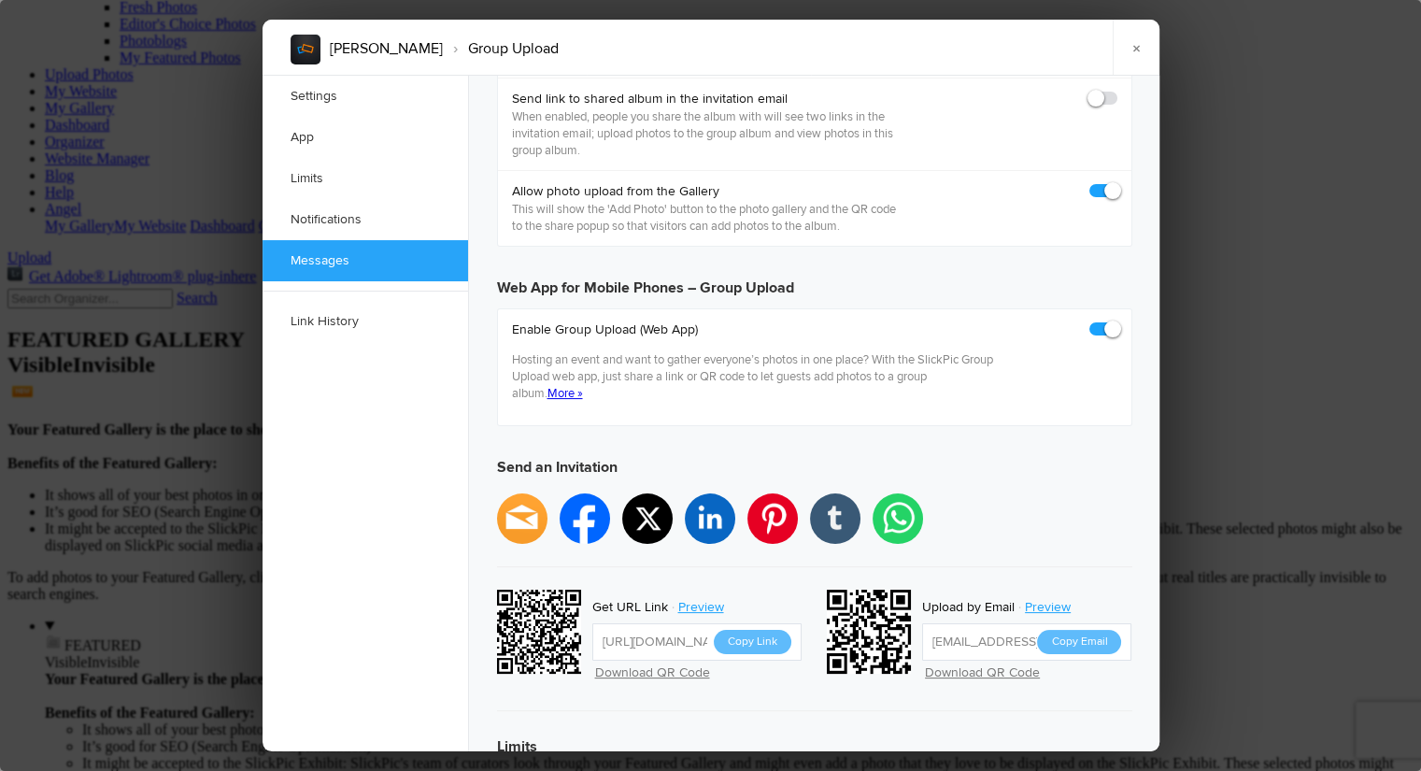
scroll to position [1255, 0]
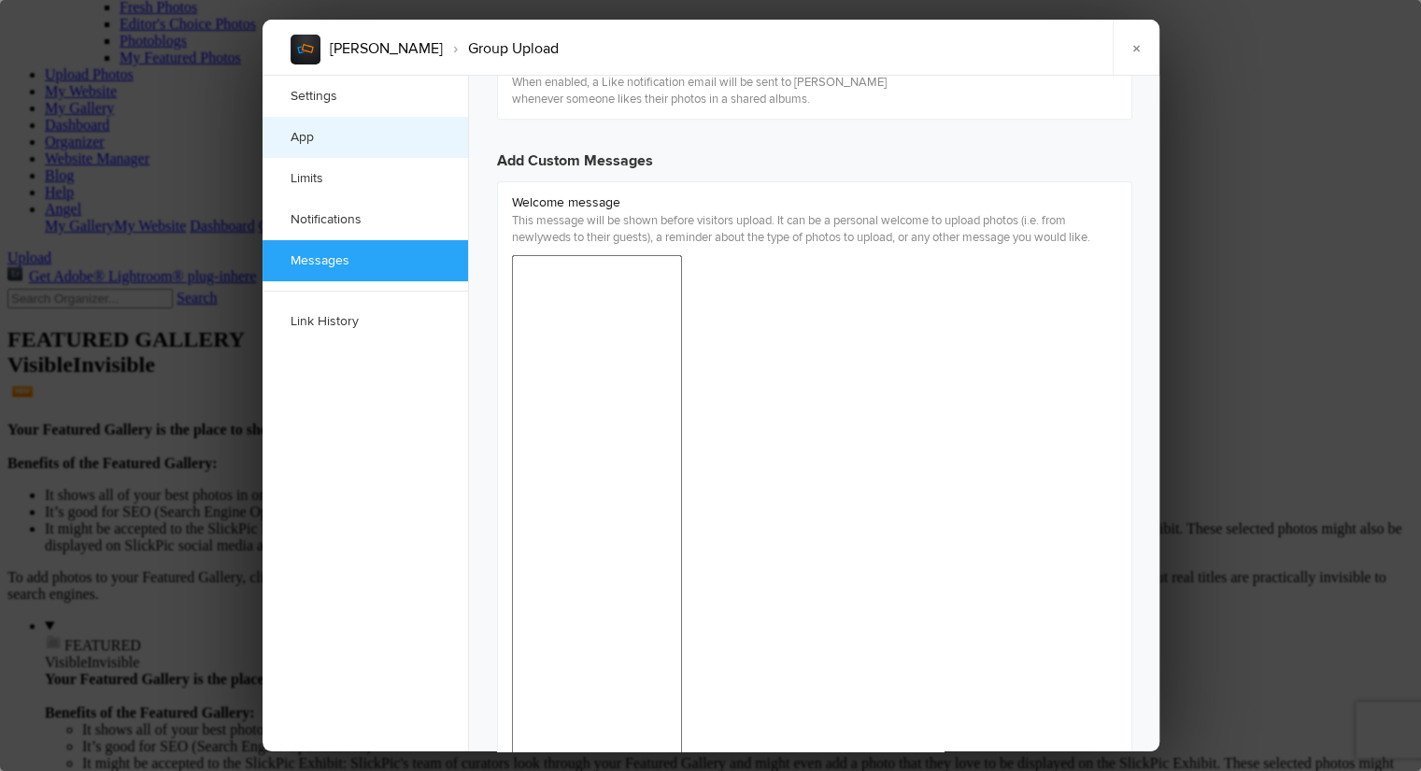
click at [310, 134] on link "App" at bounding box center [366, 137] width 206 height 41
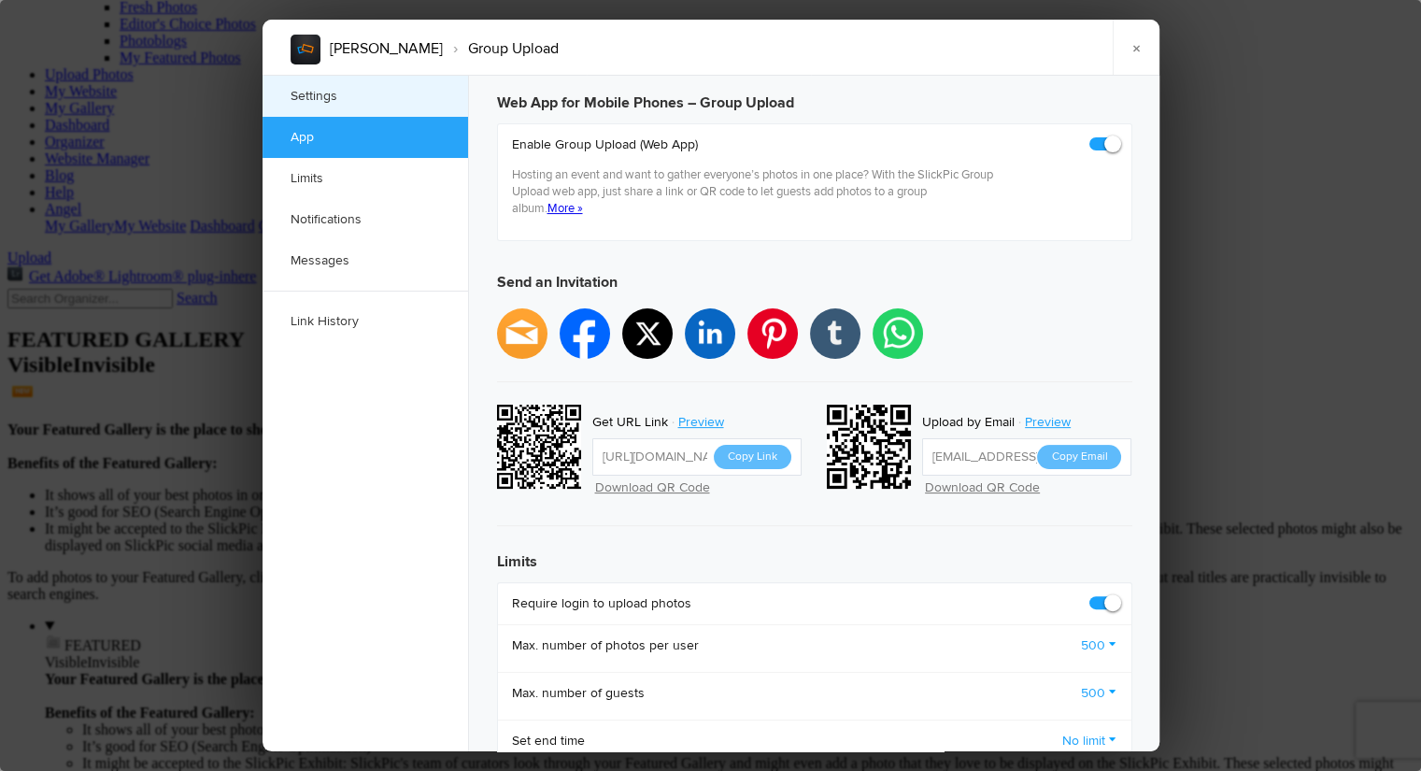
click at [315, 92] on link "Settings" at bounding box center [366, 96] width 206 height 41
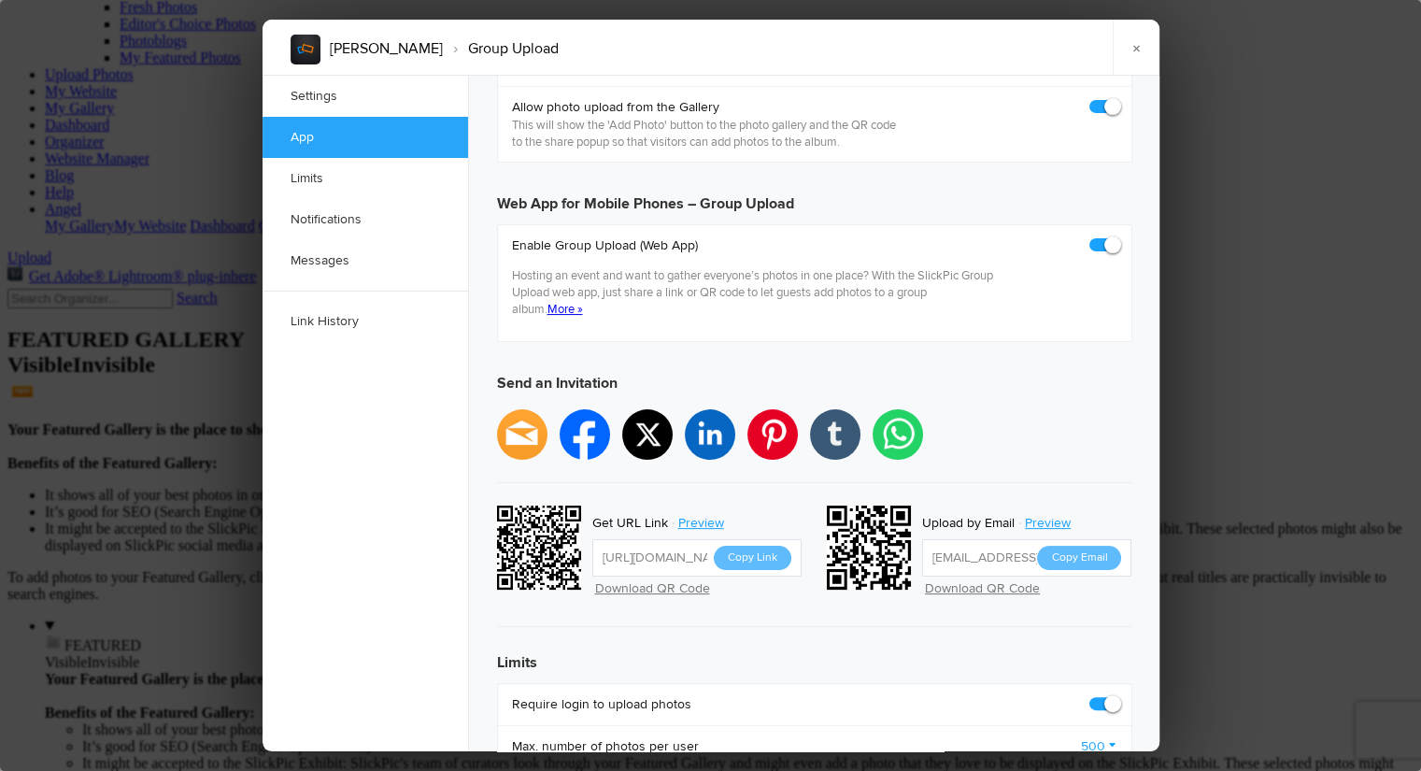
scroll to position [443, 0]
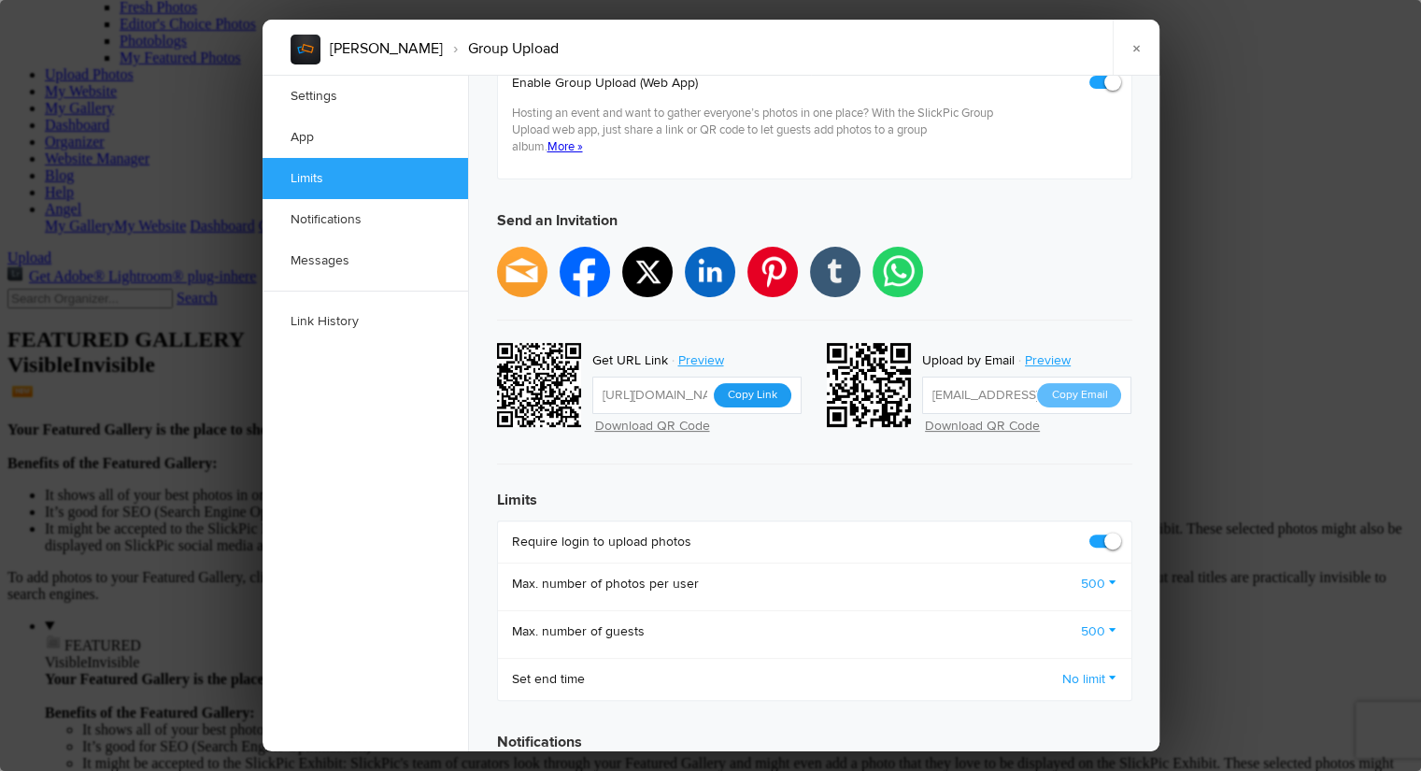
click at [752, 383] on button "Copy Link" at bounding box center [753, 395] width 78 height 24
click at [1138, 54] on link "×" at bounding box center [1136, 48] width 47 height 56
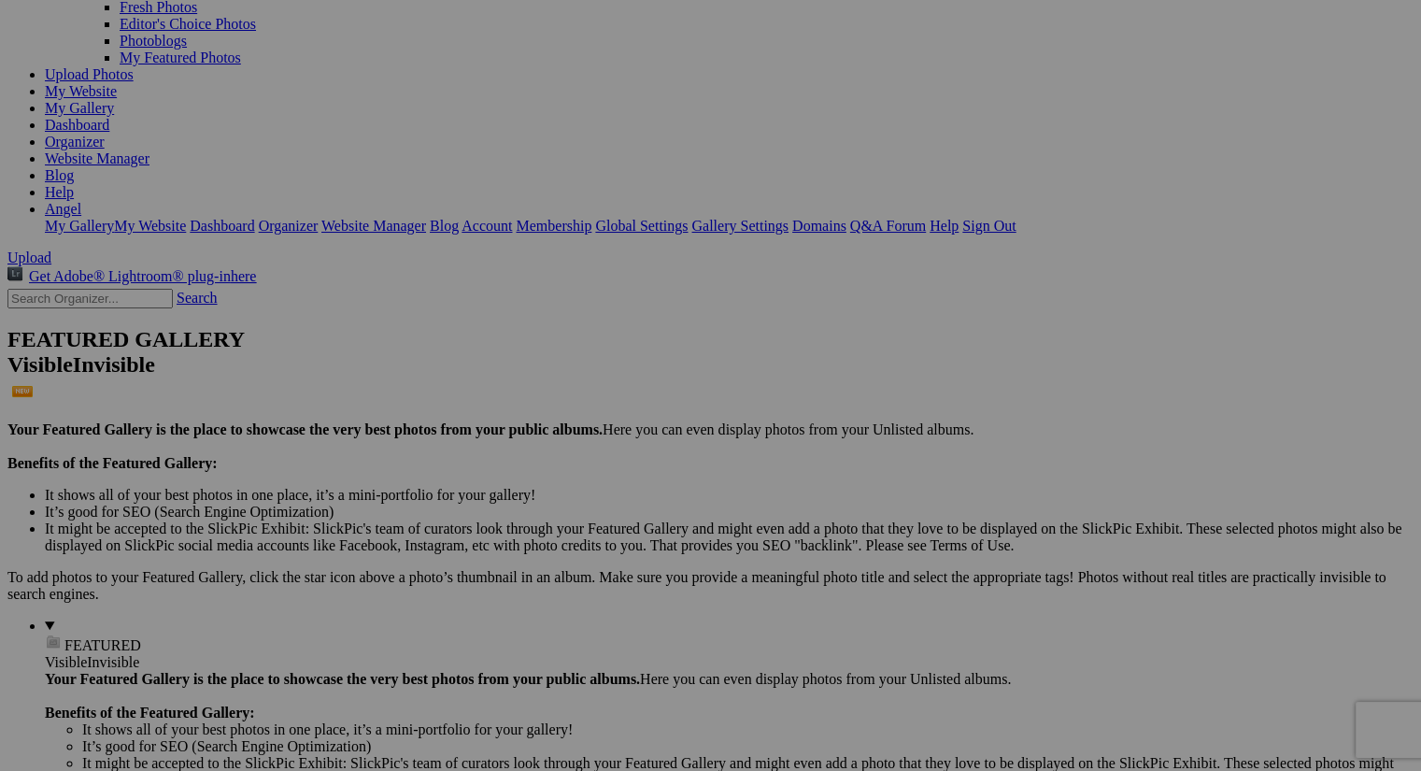
scroll to position [0, 0]
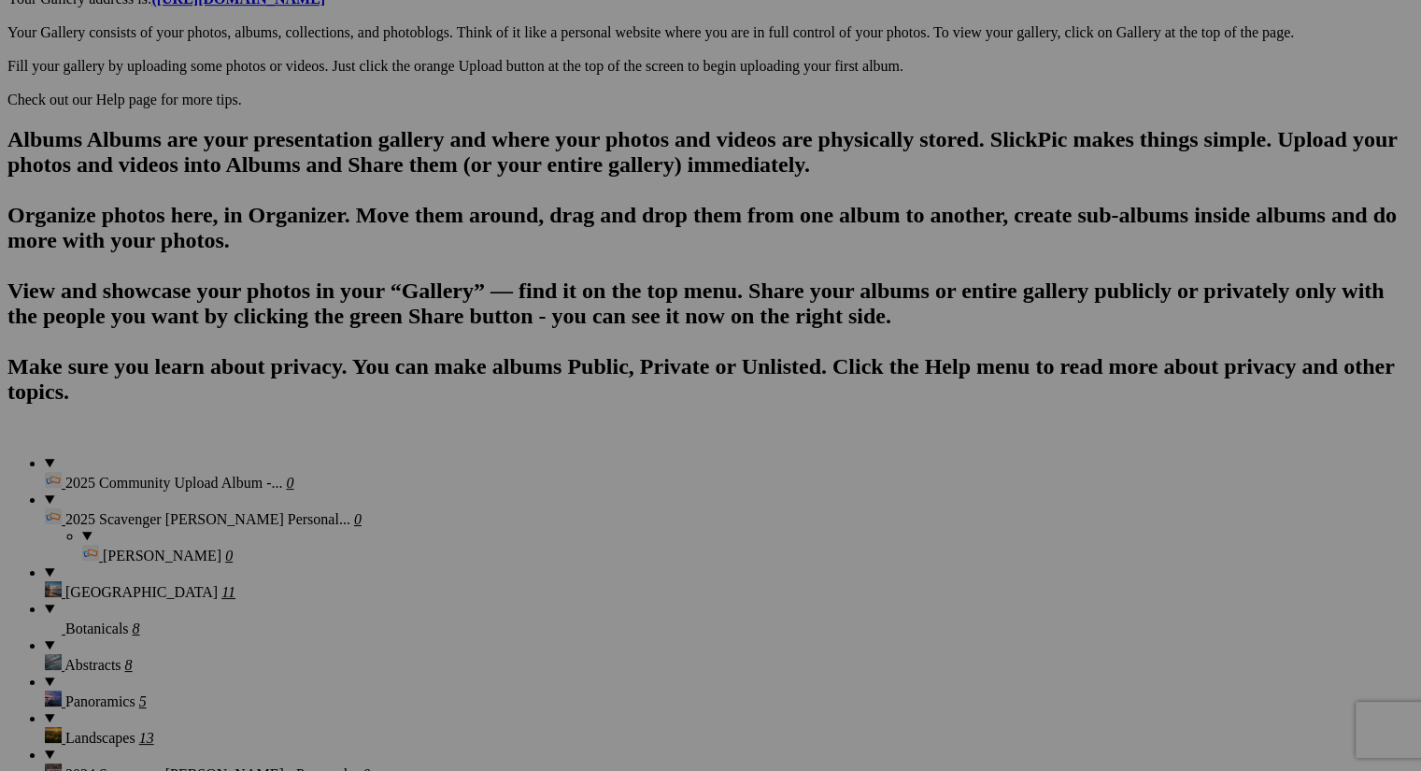
scroll to position [1088, 0]
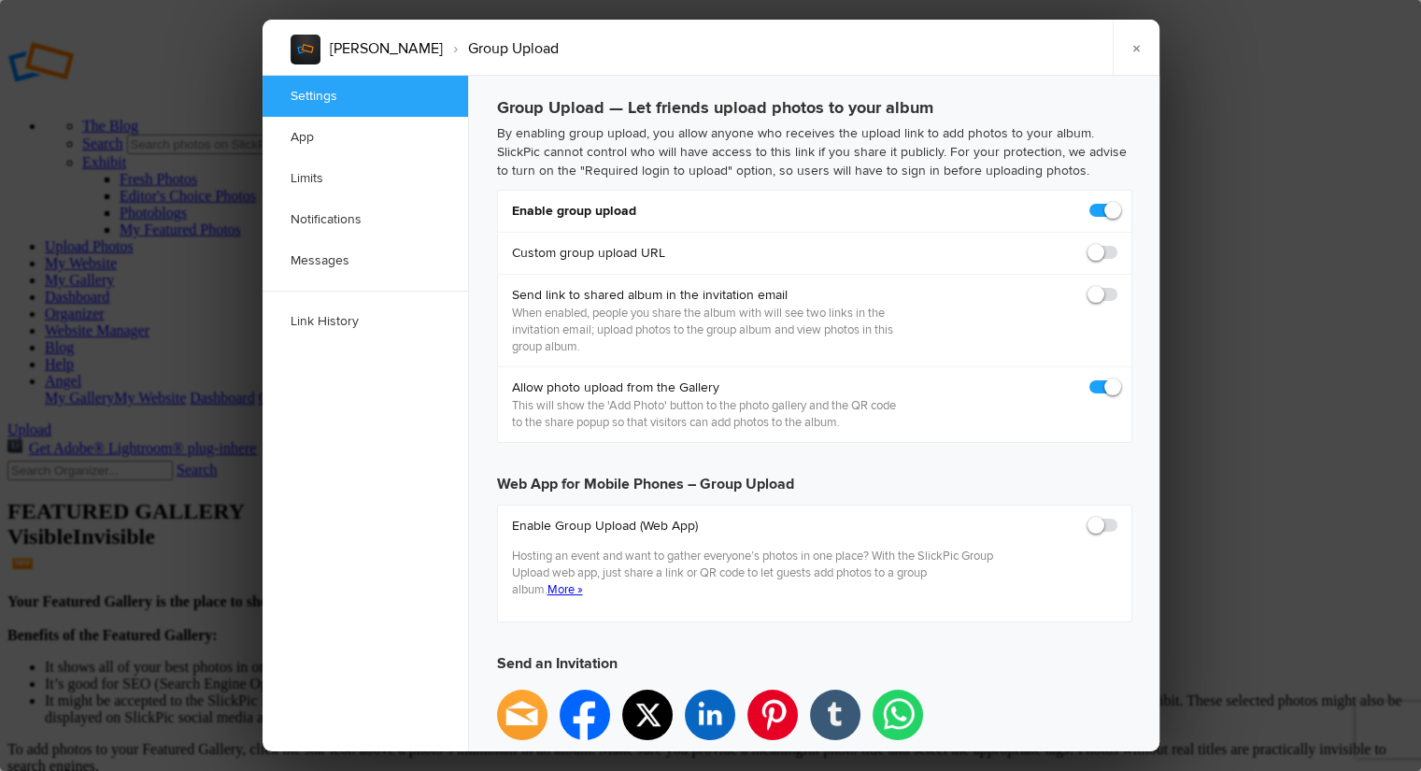
checkbox input "true"
click at [1118, 286] on span at bounding box center [1118, 286] width 0 height 0
click at [1117, 286] on input "checkbox" at bounding box center [1117, 285] width 1 height 1
checkbox input "true"
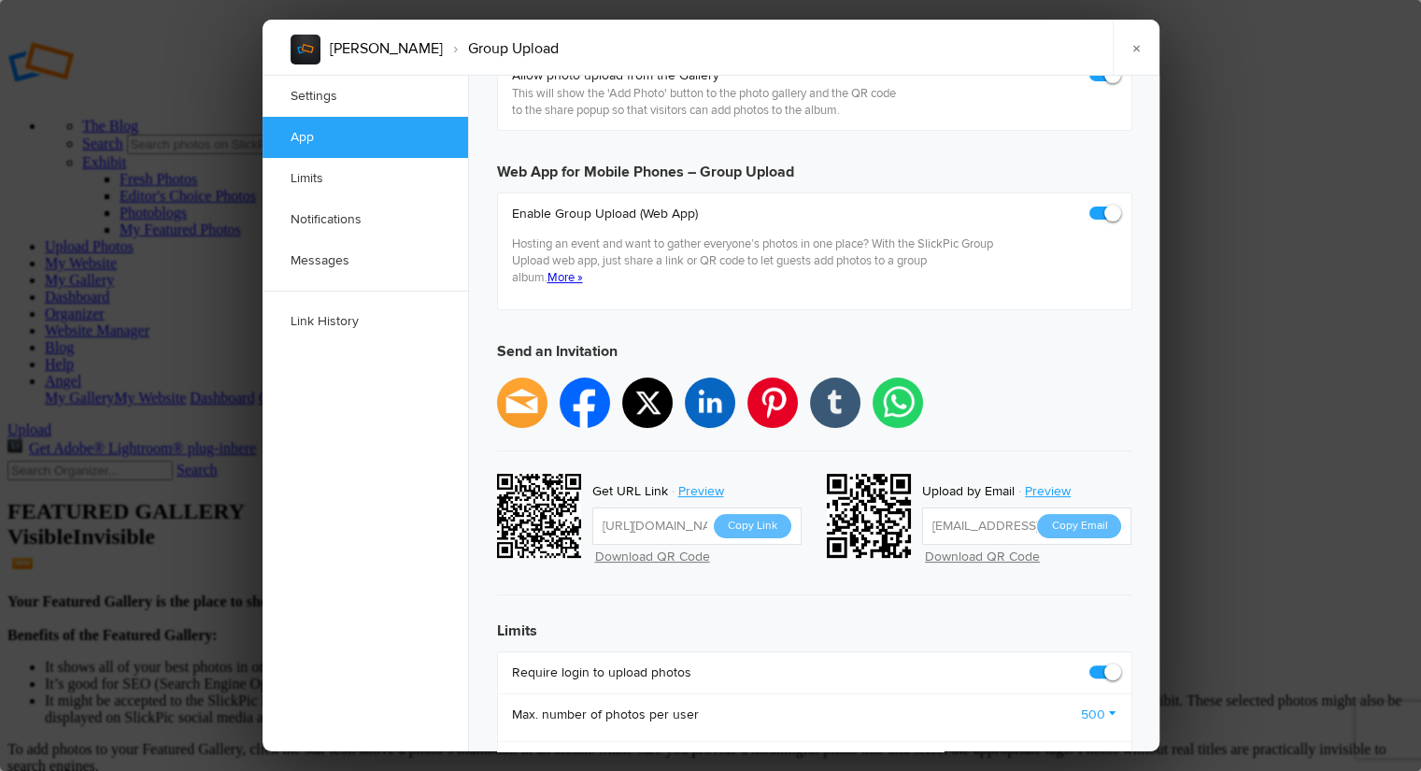
scroll to position [315, 0]
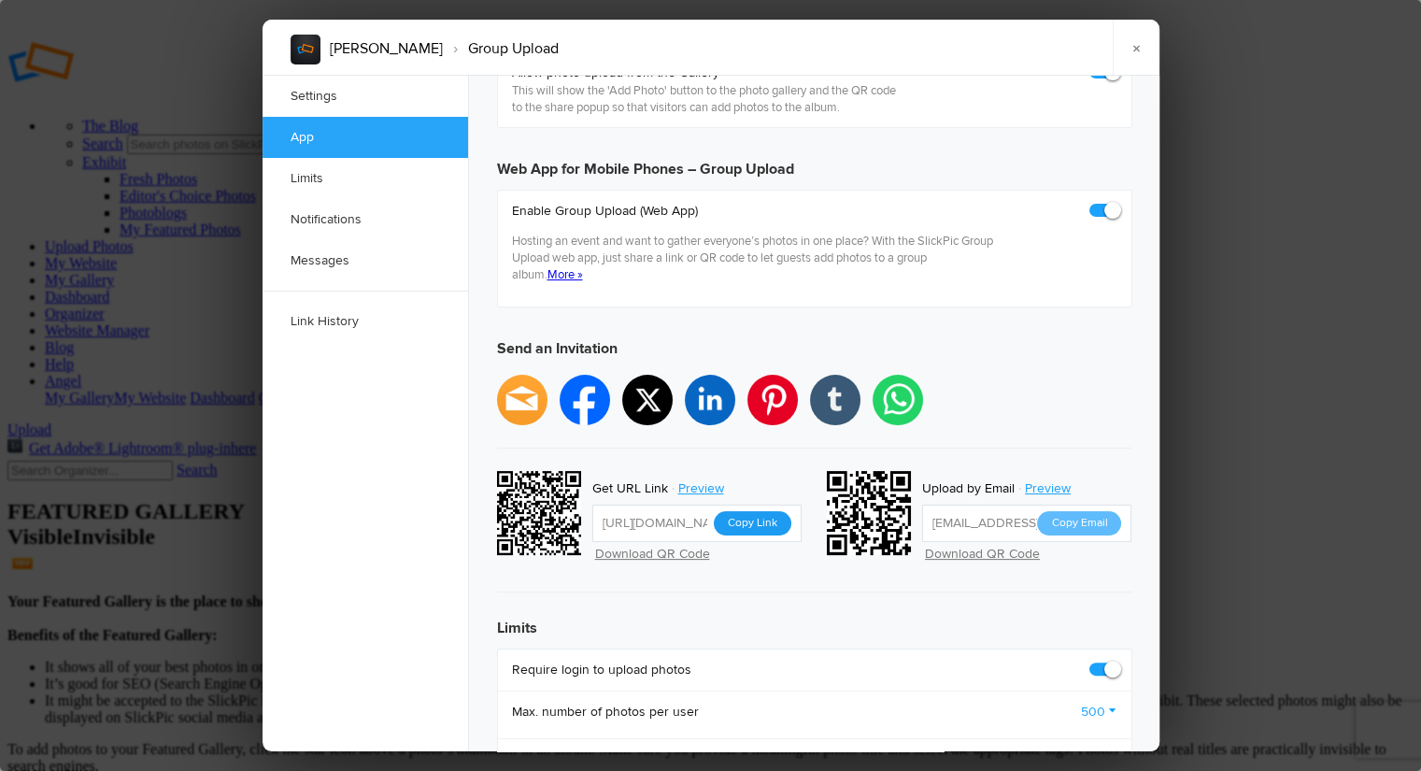
click at [758, 511] on button "Copy Link" at bounding box center [753, 523] width 78 height 24
click at [1135, 48] on link "×" at bounding box center [1136, 48] width 47 height 56
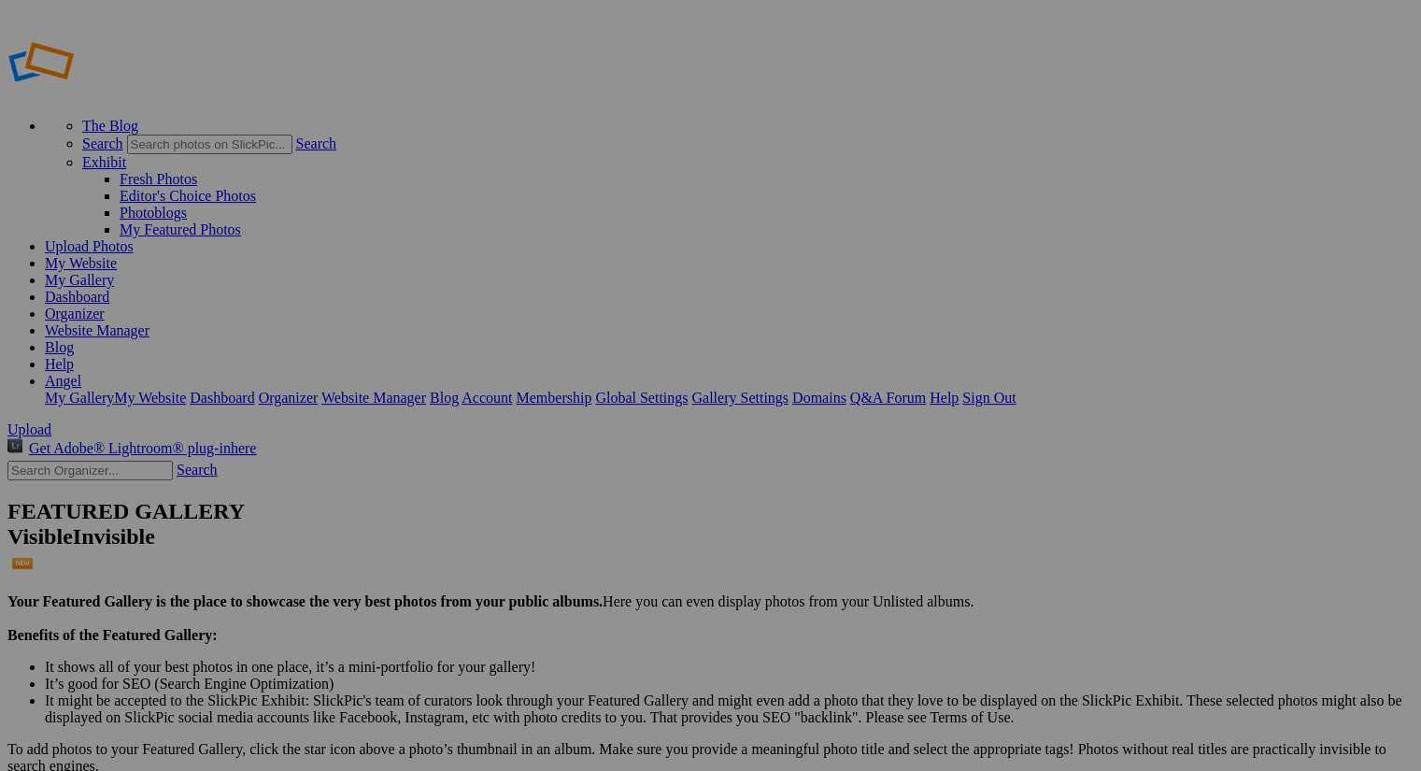
click at [512, 390] on link "Account" at bounding box center [487, 398] width 50 height 16
